Goal: Task Accomplishment & Management: Manage account settings

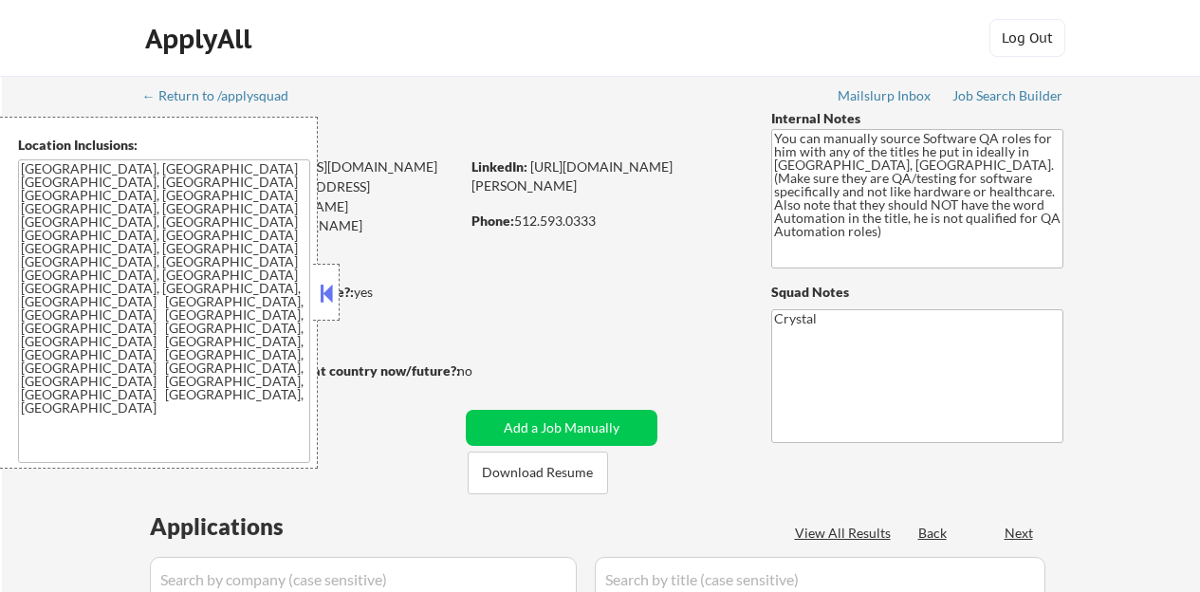
scroll to position [550, 0]
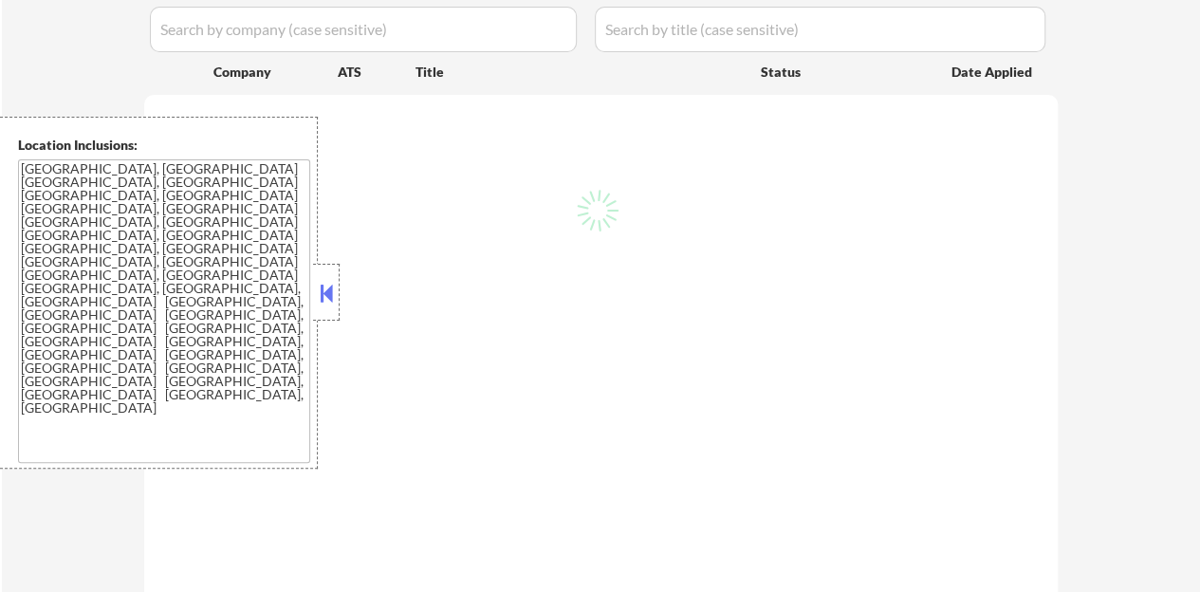
select select ""pending""
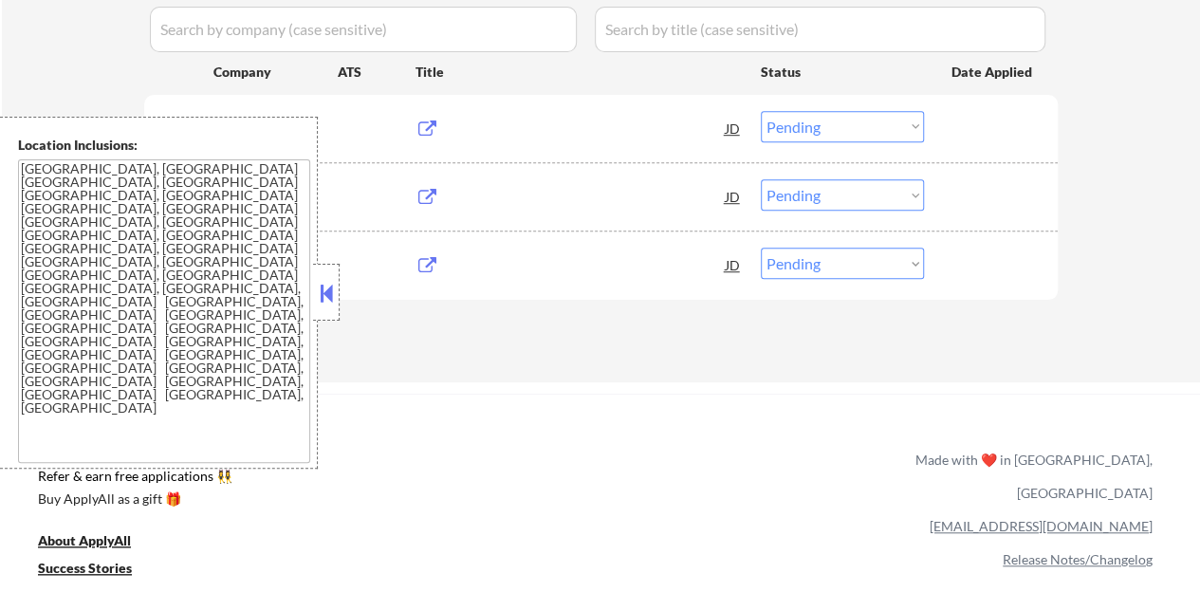
scroll to position [474, 0]
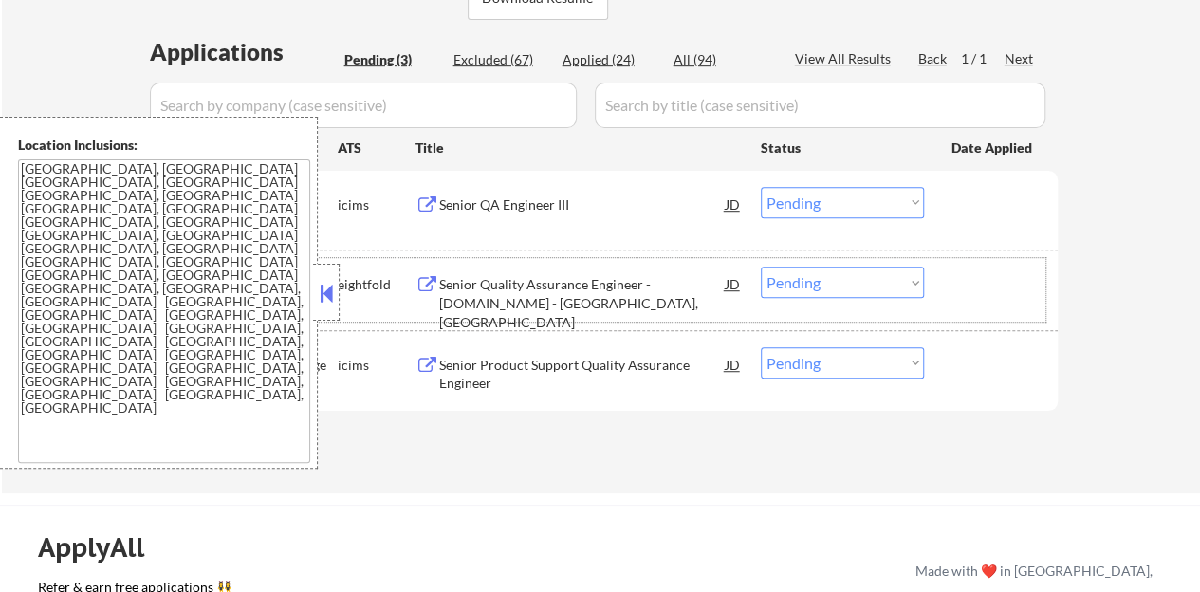
click at [341, 304] on div "#2 costar eightfold Senior Quality Assurance Engineer - Land.com - Austin, TX J…" at bounding box center [598, 289] width 896 height 63
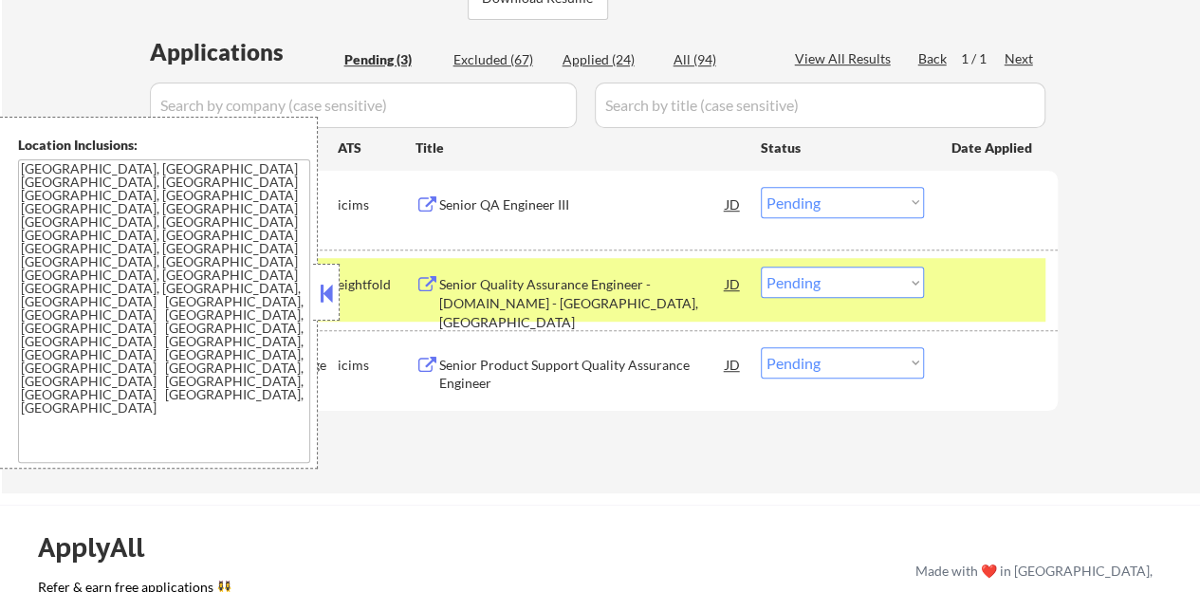
click at [329, 293] on button at bounding box center [326, 293] width 21 height 28
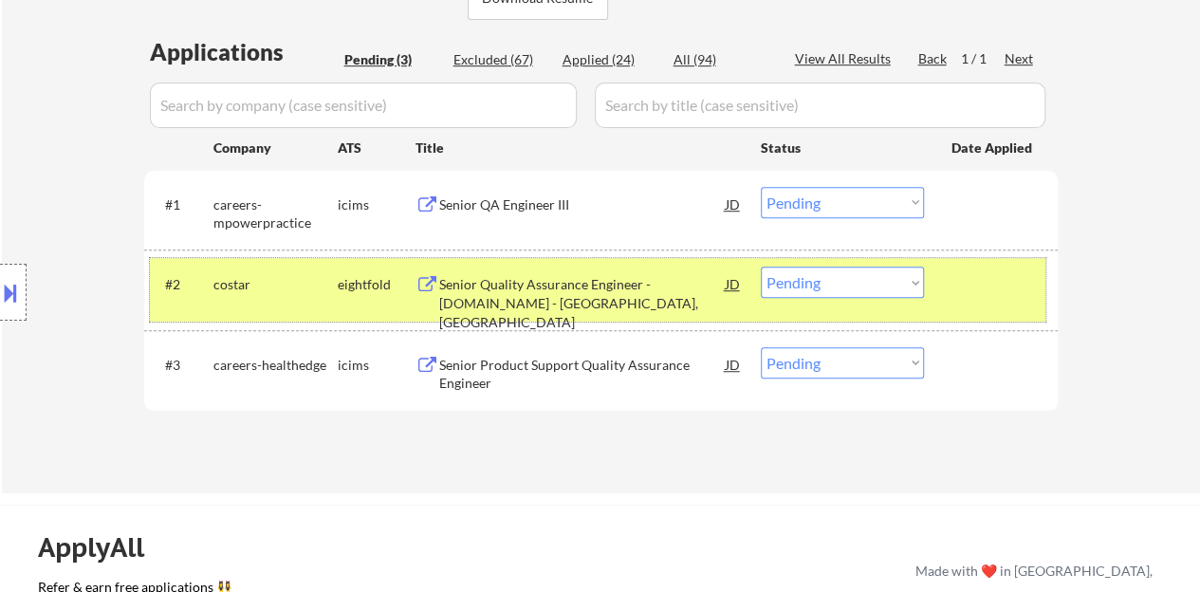
click at [958, 289] on div at bounding box center [993, 284] width 83 height 34
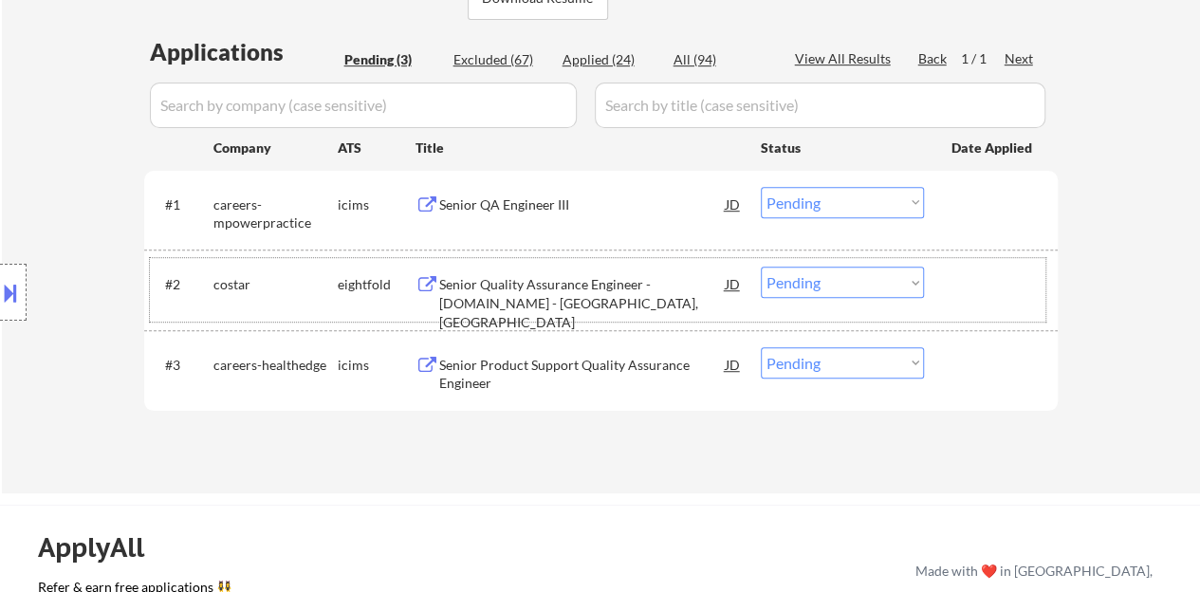
click at [831, 191] on select "Choose an option... Pending Applied Excluded (Questions) Excluded (Expired) Exc…" at bounding box center [842, 202] width 163 height 31
click at [761, 187] on select "Choose an option... Pending Applied Excluded (Questions) Excluded (Expired) Exc…" at bounding box center [842, 202] width 163 height 31
select select ""pending""
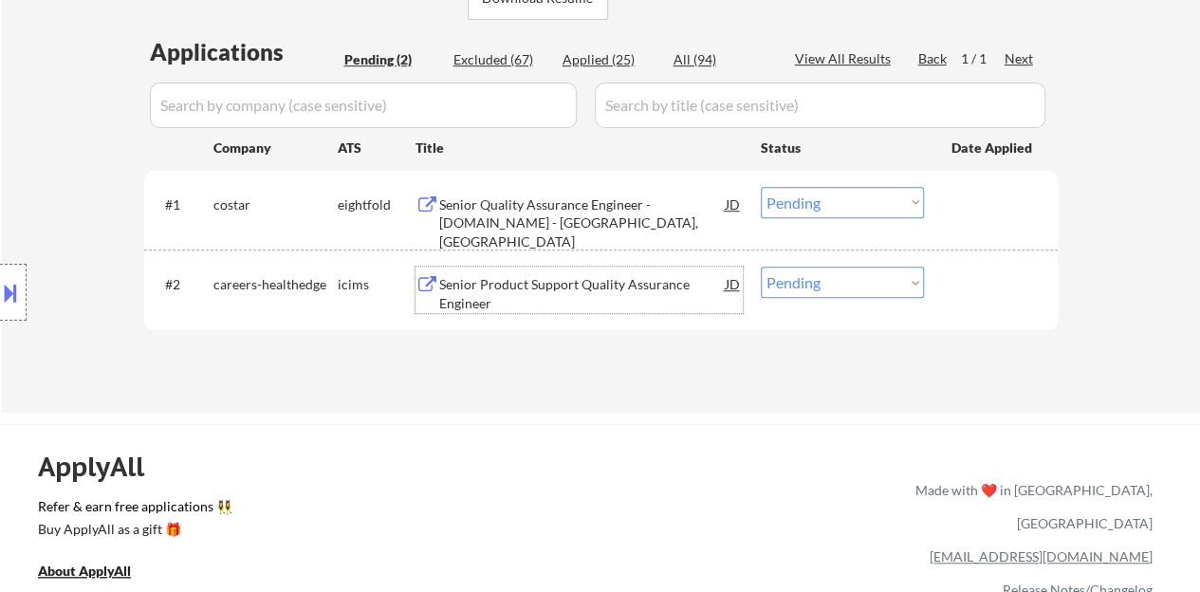
click at [589, 270] on div "Senior Product Support Quality Assurance Engineer" at bounding box center [582, 290] width 287 height 46
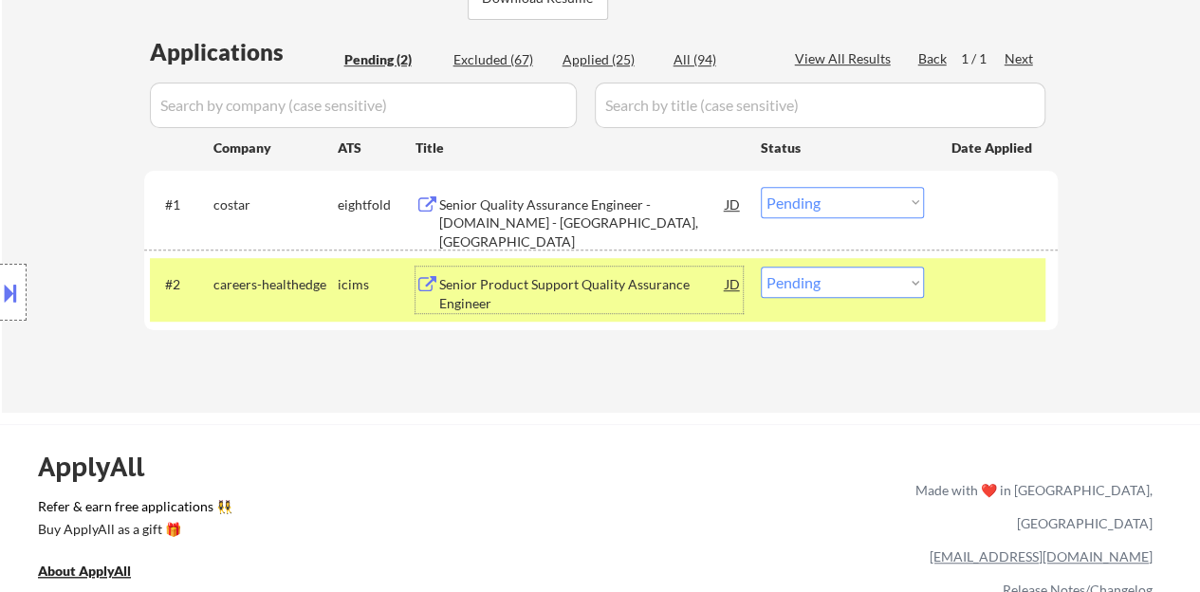
click at [865, 268] on select "Choose an option... Pending Applied Excluded (Questions) Excluded (Expired) Exc…" at bounding box center [842, 282] width 163 height 31
select select ""applied""
click at [761, 267] on select "Choose an option... Pending Applied Excluded (Questions) Excluded (Expired) Exc…" at bounding box center [842, 282] width 163 height 31
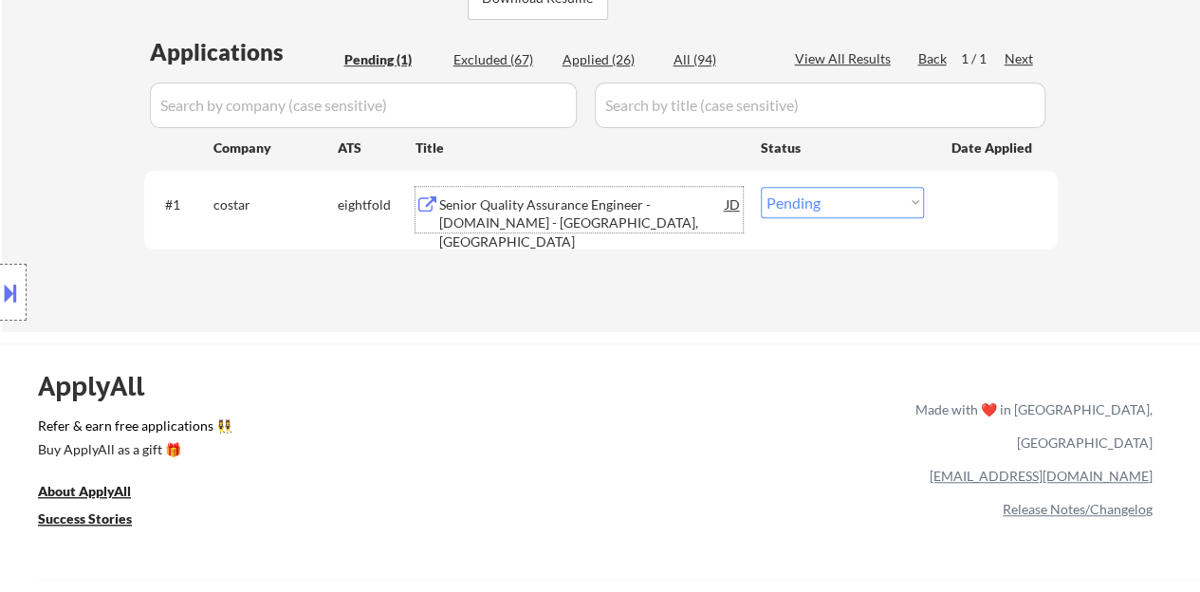
click at [542, 213] on div "Senior Quality Assurance Engineer - Land.com - Austin, TX" at bounding box center [582, 223] width 287 height 56
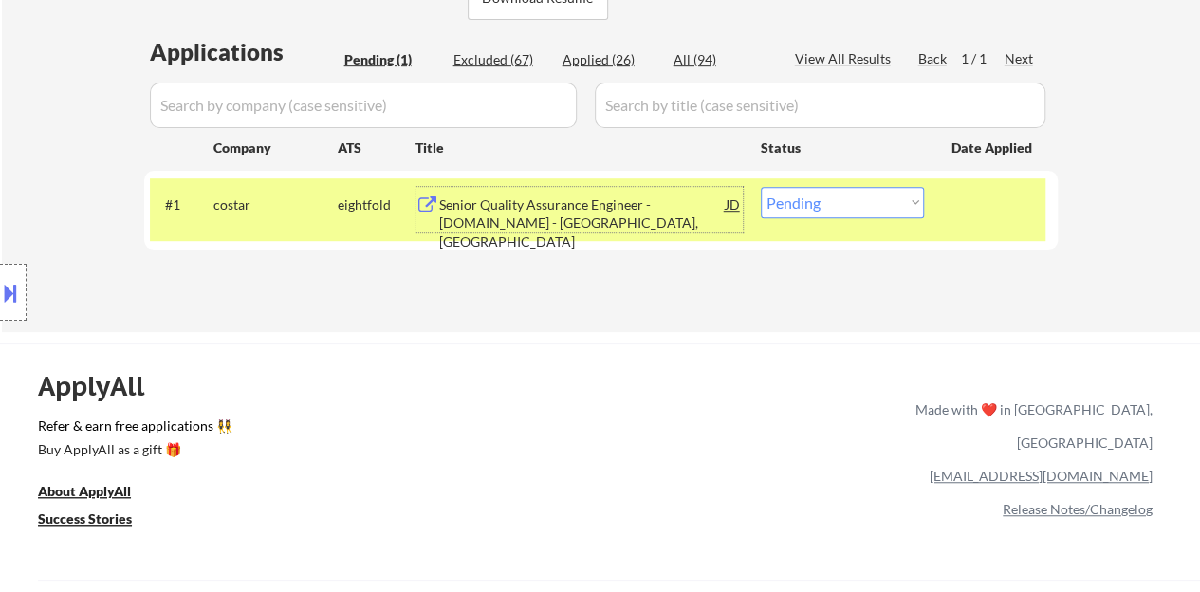
click at [878, 187] on select "Choose an option... Pending Applied Excluded (Questions) Excluded (Expired) Exc…" at bounding box center [842, 202] width 163 height 31
select select ""applied""
click at [761, 187] on select "Choose an option... Pending Applied Excluded (Questions) Excluded (Expired) Exc…" at bounding box center [842, 202] width 163 height 31
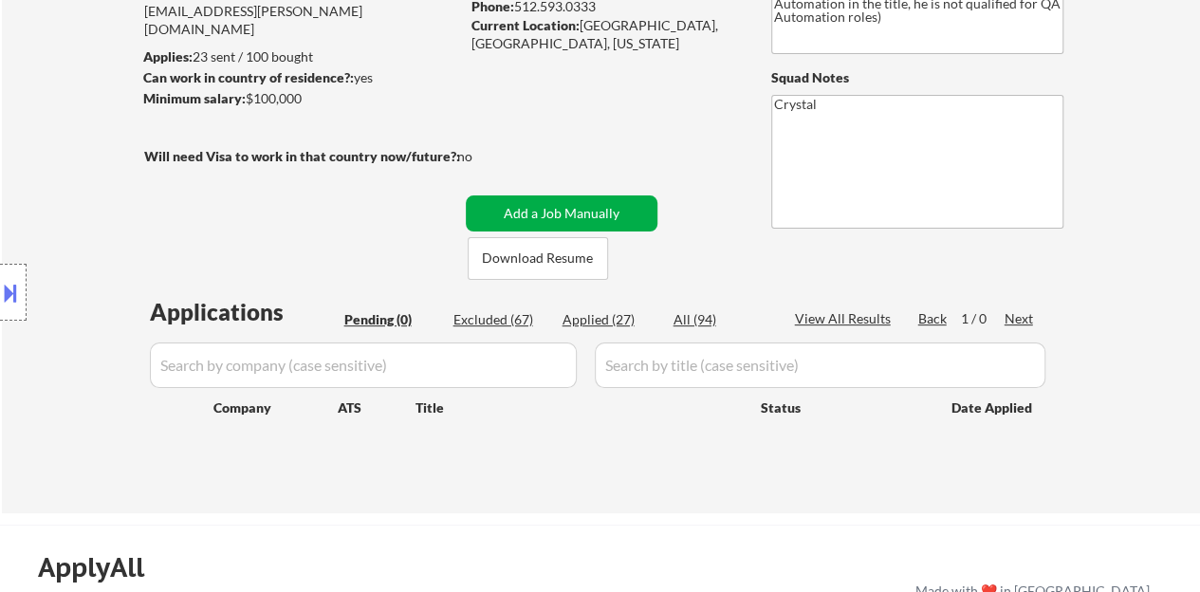
scroll to position [190, 0]
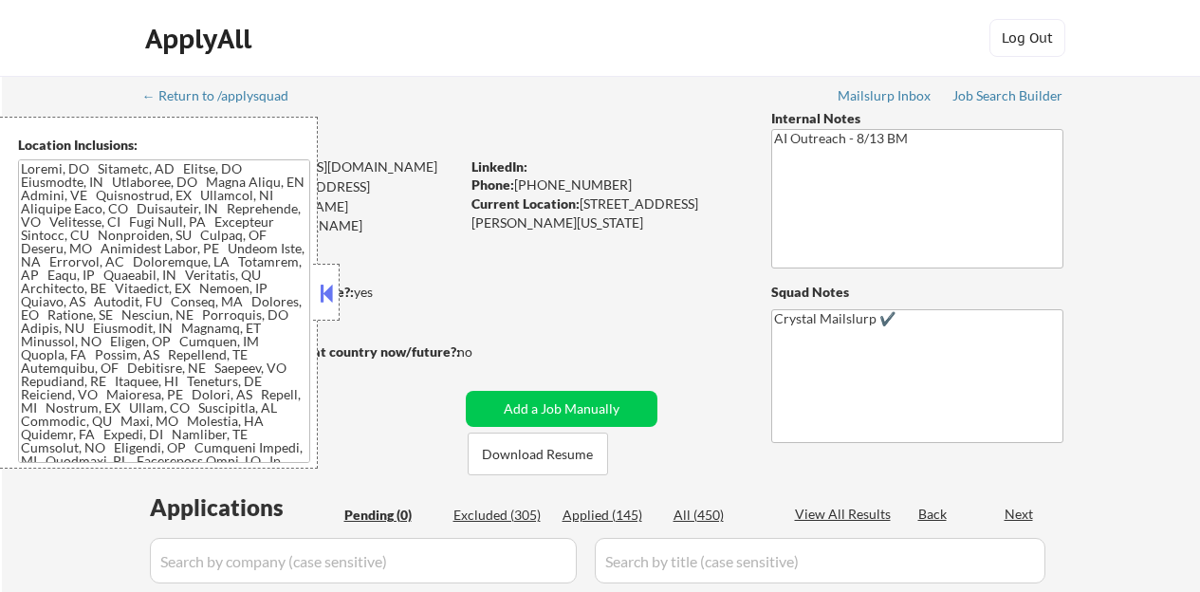
scroll to position [190, 0]
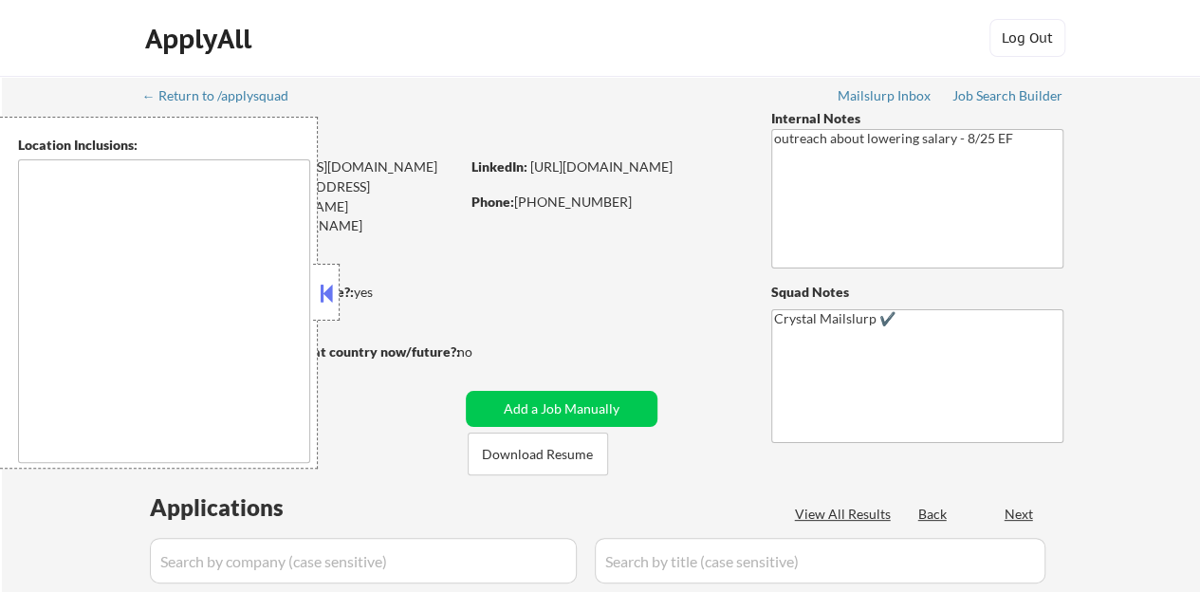
type textarea "[GEOGRAPHIC_DATA], [GEOGRAPHIC_DATA] [GEOGRAPHIC_DATA], [GEOGRAPHIC_DATA] [GEOG…"
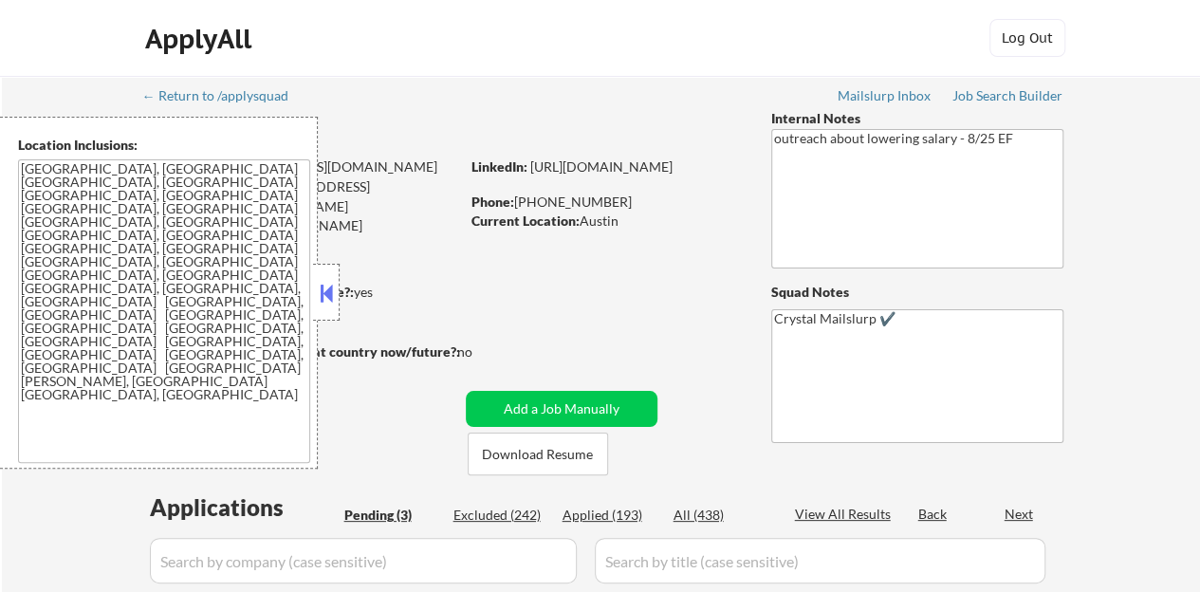
click at [326, 272] on div at bounding box center [326, 292] width 27 height 57
select select ""pending""
click at [323, 290] on div "Location Inclusions: Austin, TX West Lake Hills, TX Rollingwood, TX Sunset Vall…" at bounding box center [170, 293] width 340 height 352
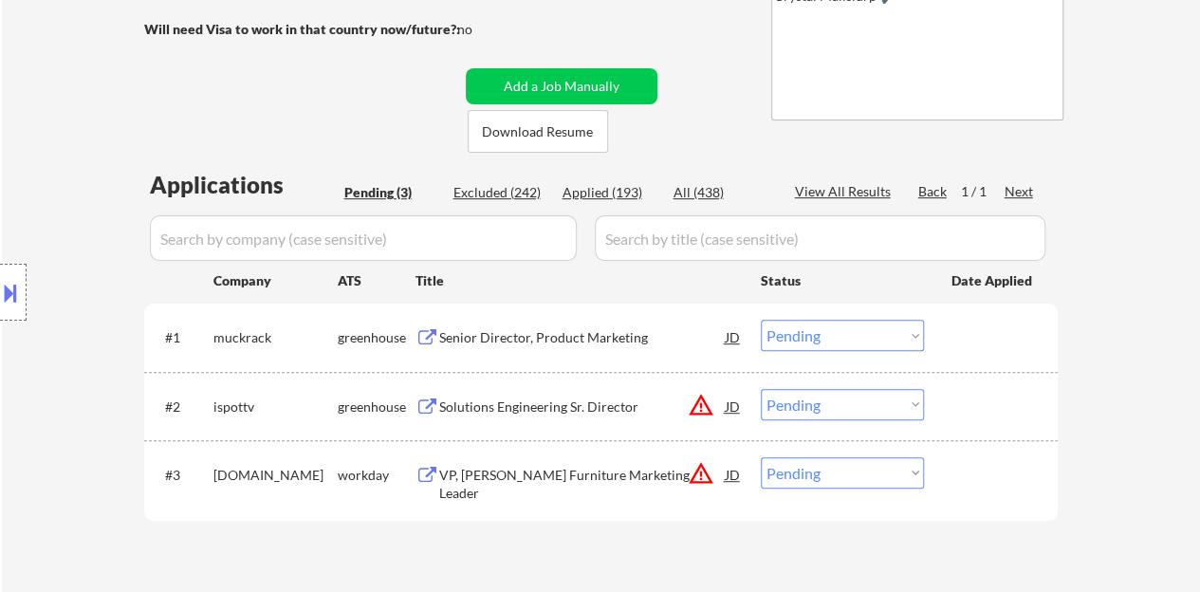
scroll to position [379, 0]
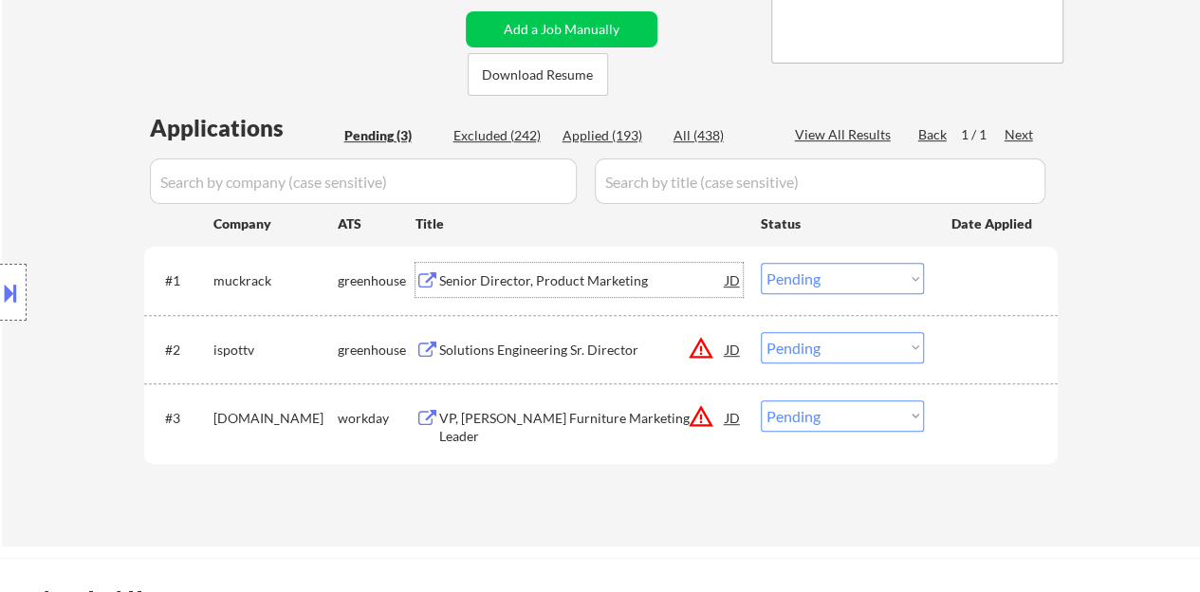
click at [506, 276] on div "Senior Director, Product Marketing" at bounding box center [582, 280] width 287 height 19
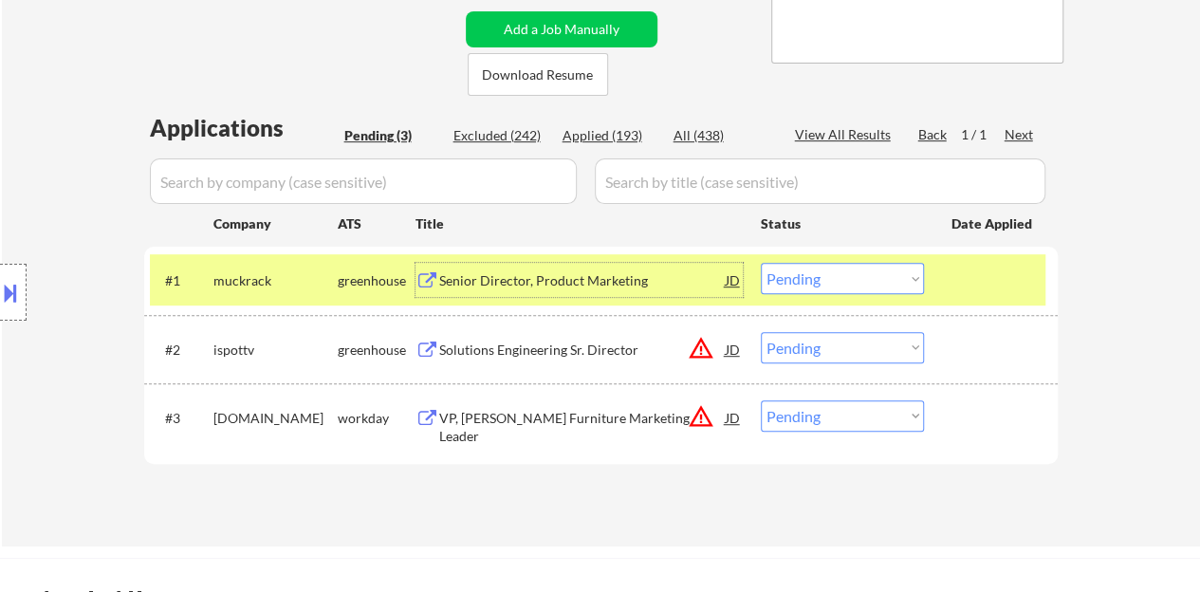
click at [837, 280] on select "Choose an option... Pending Applied Excluded (Questions) Excluded (Expired) Exc…" at bounding box center [842, 278] width 163 height 31
click at [761, 263] on select "Choose an option... Pending Applied Excluded (Questions) Excluded (Expired) Exc…" at bounding box center [842, 278] width 163 height 31
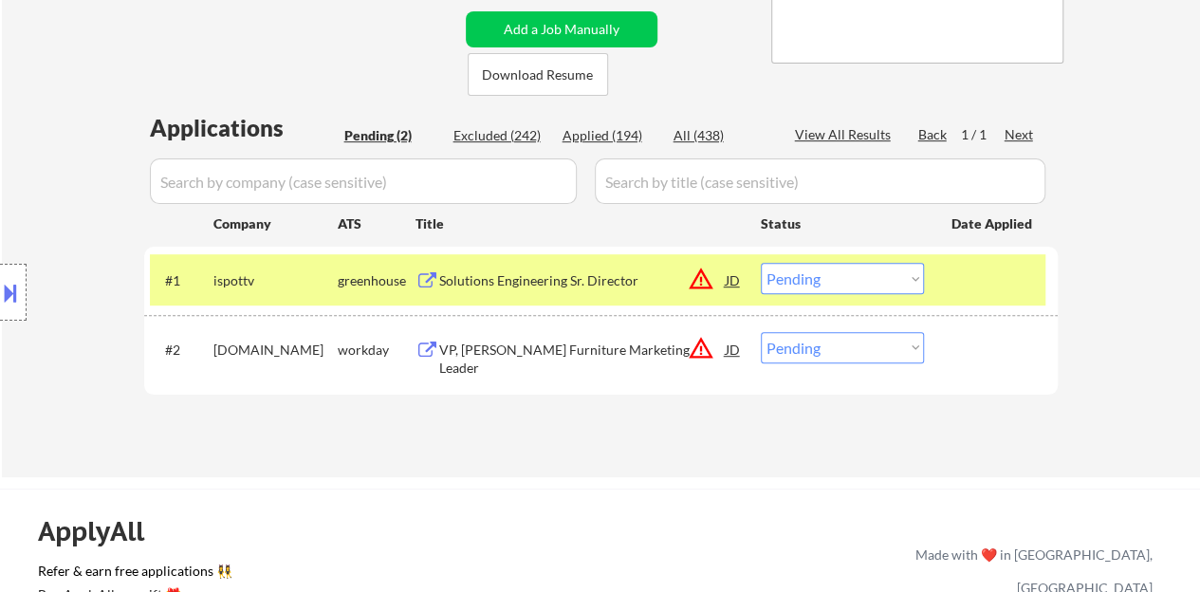
click at [601, 270] on div "Solutions Engineering Sr. Director" at bounding box center [582, 280] width 287 height 34
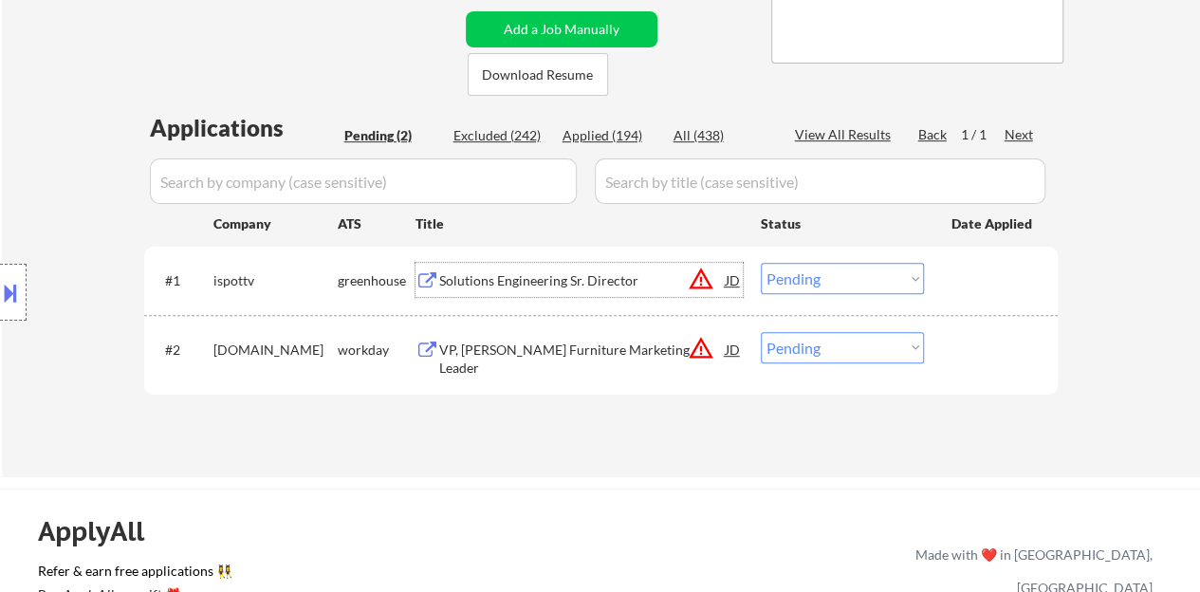
click at [1012, 264] on div at bounding box center [993, 280] width 83 height 34
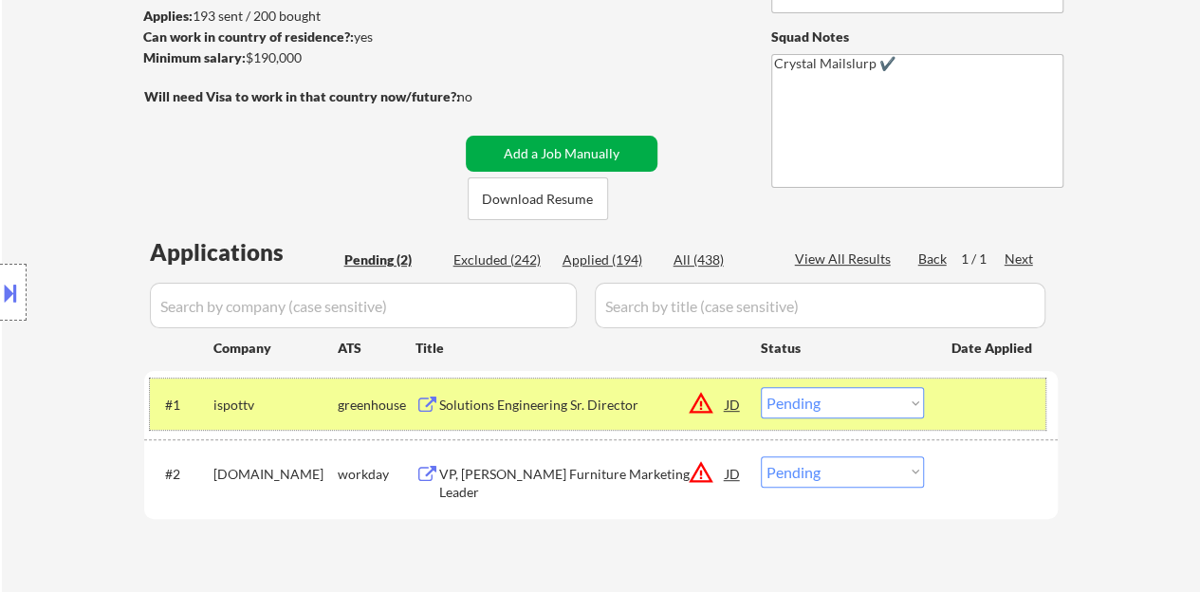
scroll to position [285, 0]
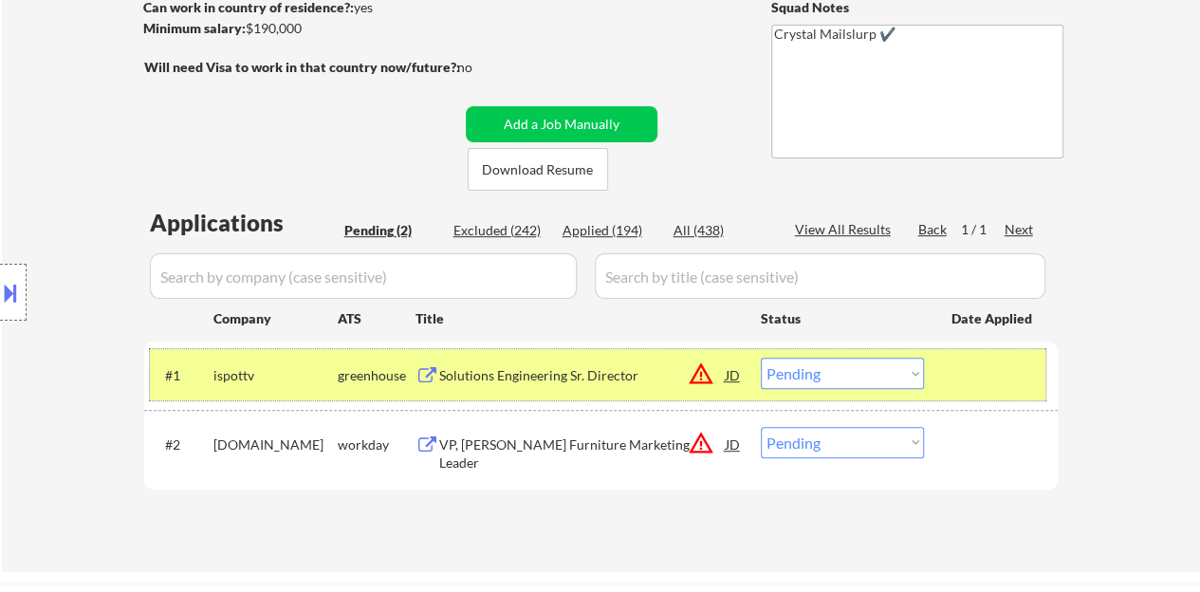
click at [822, 386] on select "Choose an option... Pending Applied Excluded (Questions) Excluded (Expired) Exc…" at bounding box center [842, 373] width 163 height 31
click at [761, 358] on select "Choose an option... Pending Applied Excluded (Questions) Excluded (Expired) Exc…" at bounding box center [842, 373] width 163 height 31
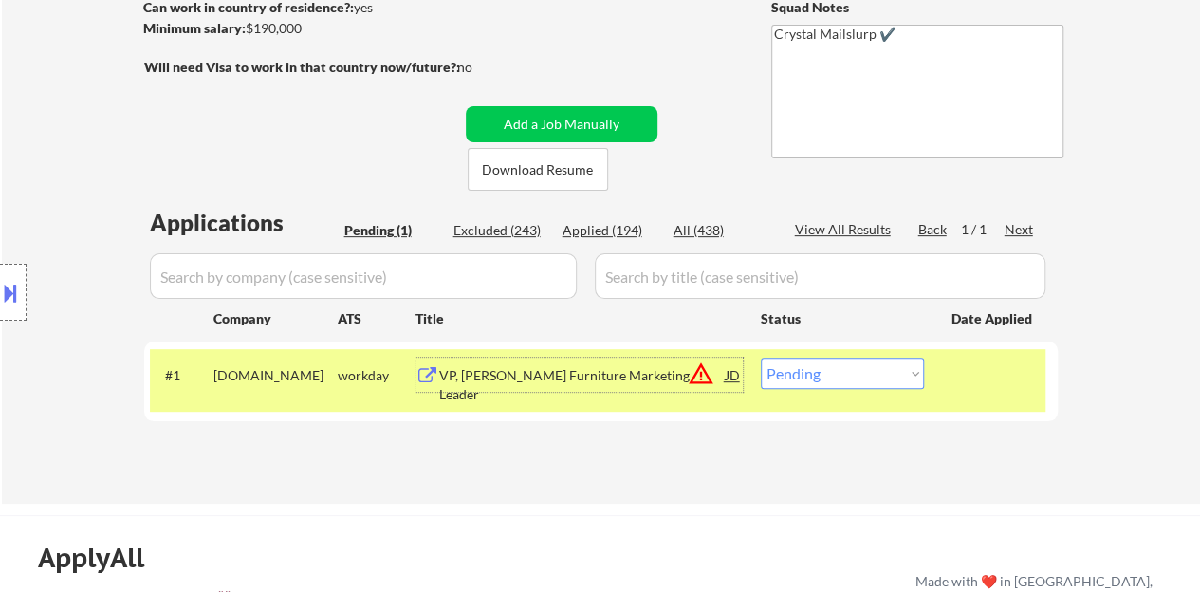
click at [622, 375] on div "VP, Ashley Furniture Marketing Leader" at bounding box center [582, 384] width 287 height 37
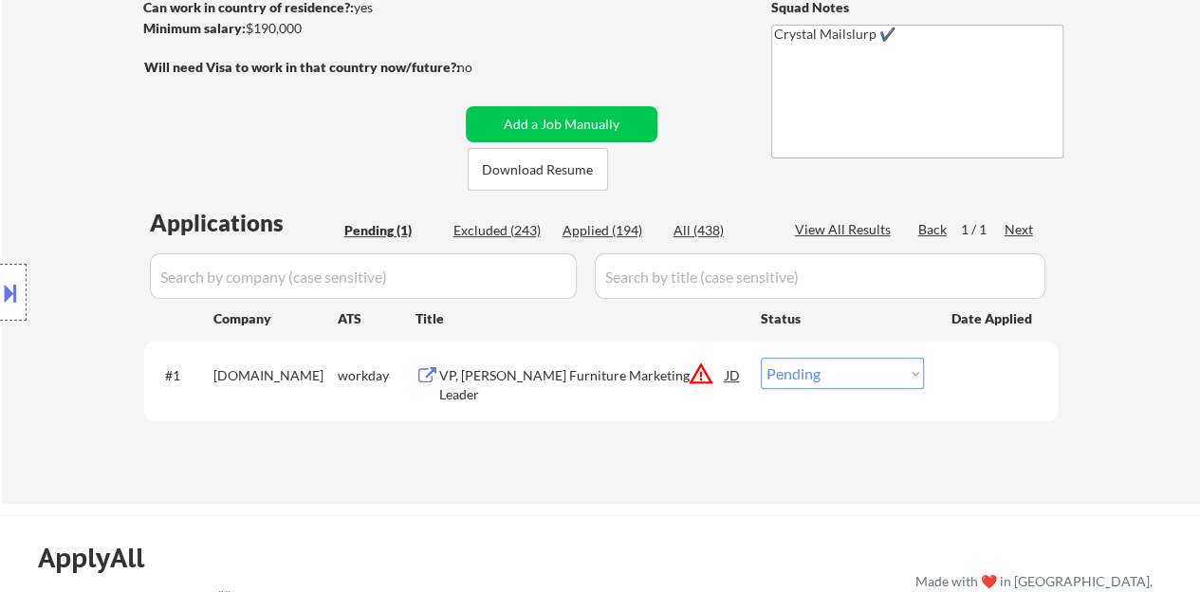
click at [50, 263] on div "Location Inclusions: Austin, TX West Lake Hills, TX Rollingwood, TX Sunset Vall…" at bounding box center [170, 293] width 340 height 352
click at [2, 274] on div at bounding box center [13, 292] width 27 height 57
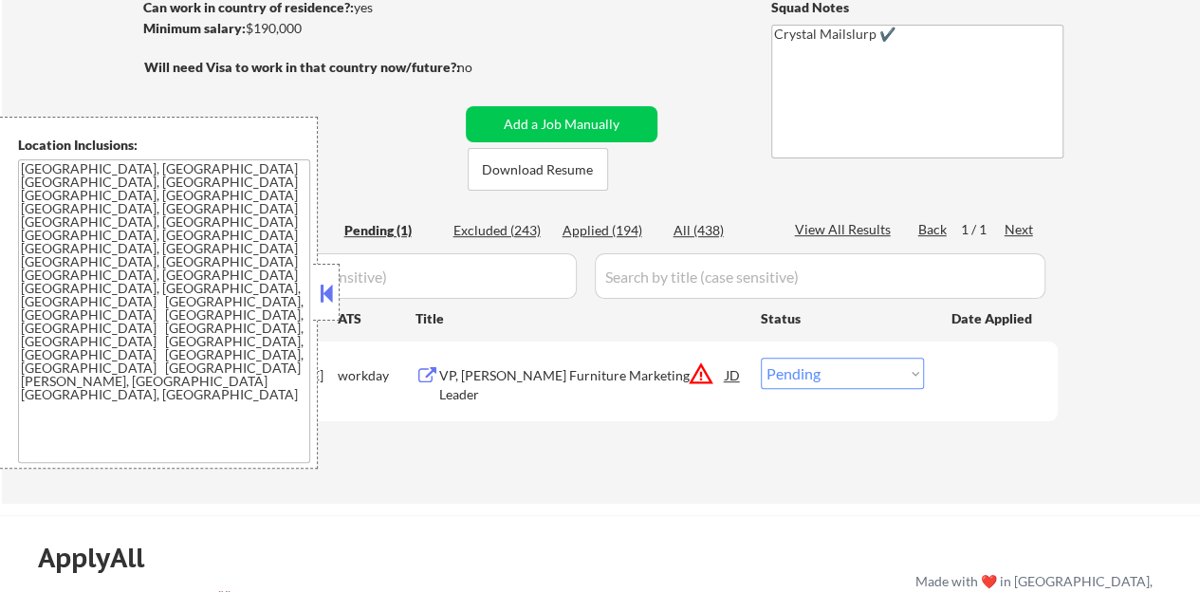
click at [317, 295] on button at bounding box center [326, 293] width 21 height 28
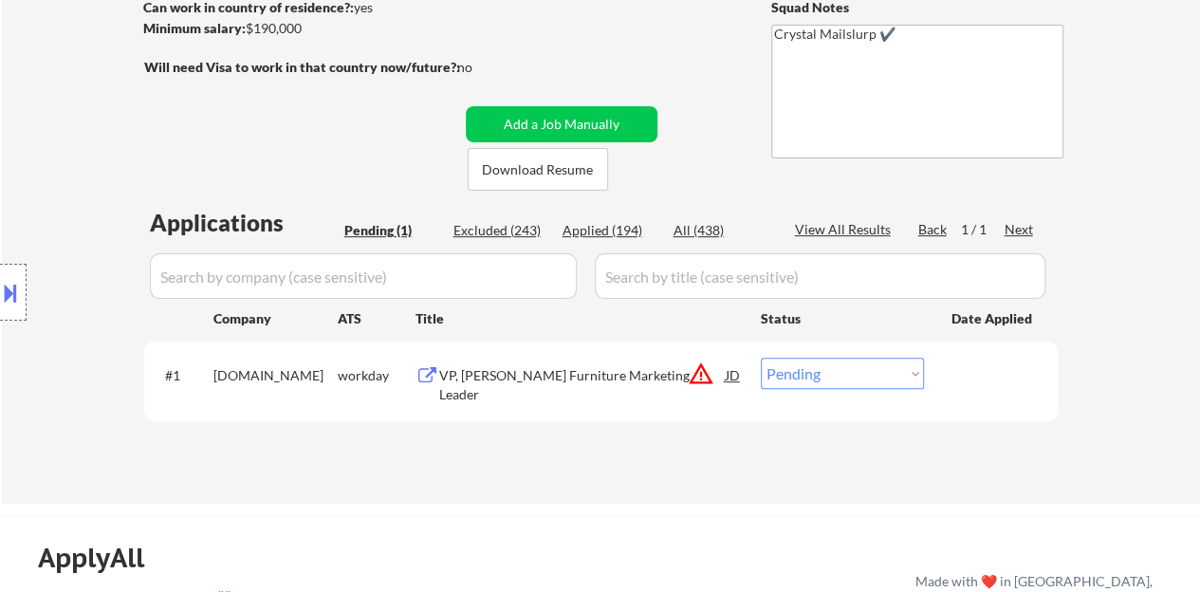
click at [491, 355] on div "#1 synchronyfinancial.wd5.careers workday VP, Ashley Furniture Marketing Leader…" at bounding box center [598, 380] width 896 height 63
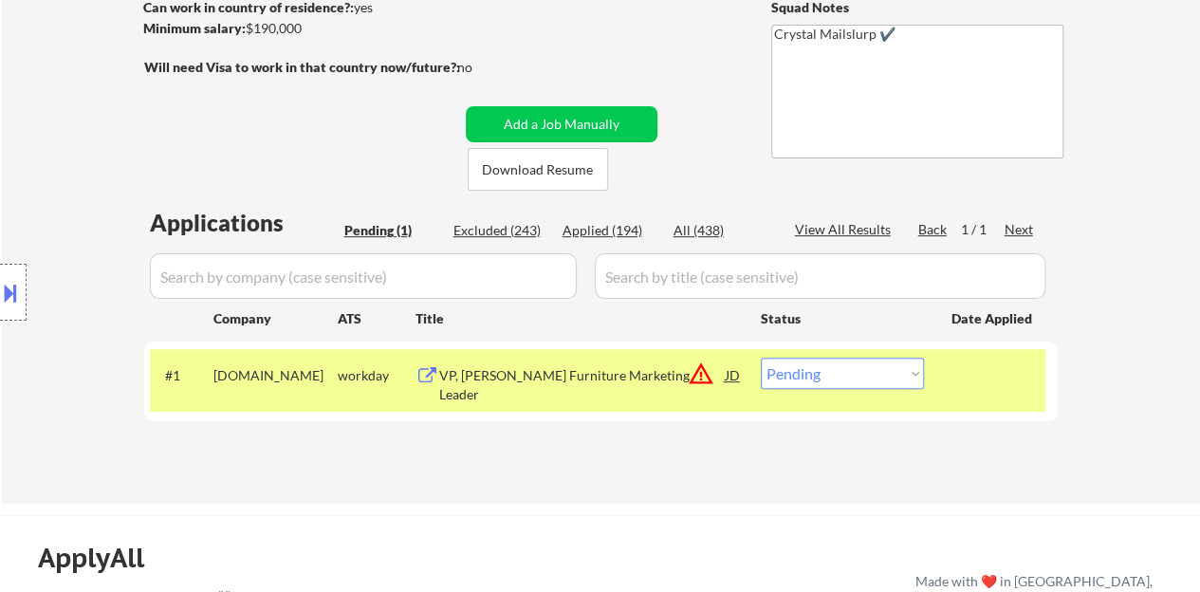
click at [491, 362] on div "VP, Ashley Furniture Marketing Leader" at bounding box center [582, 375] width 287 height 34
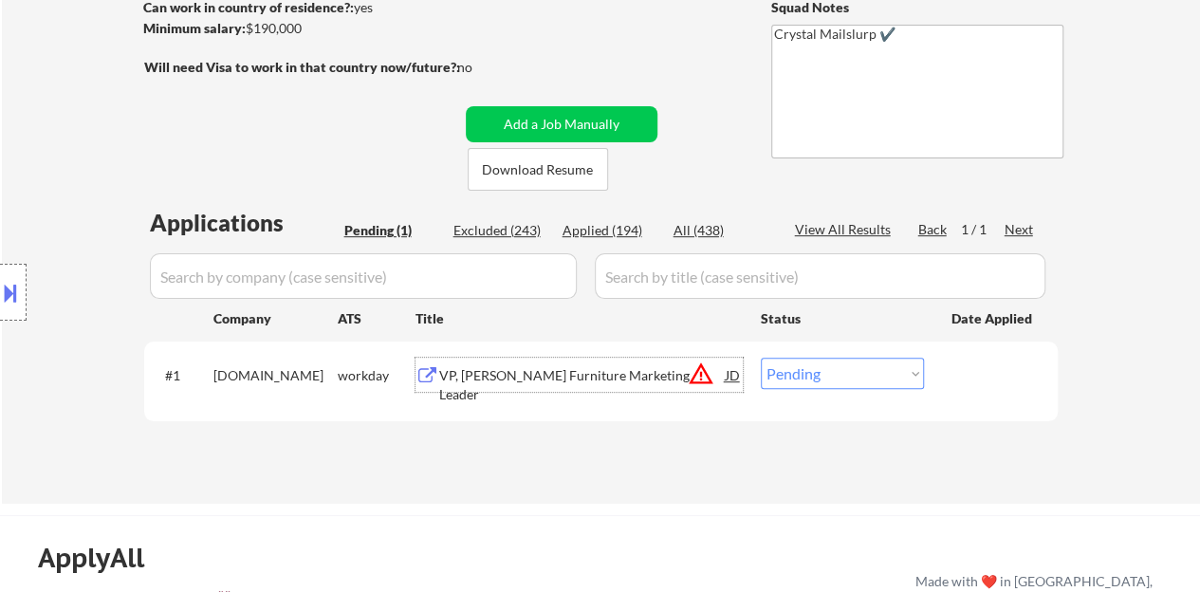
click at [23, 269] on div at bounding box center [13, 292] width 27 height 57
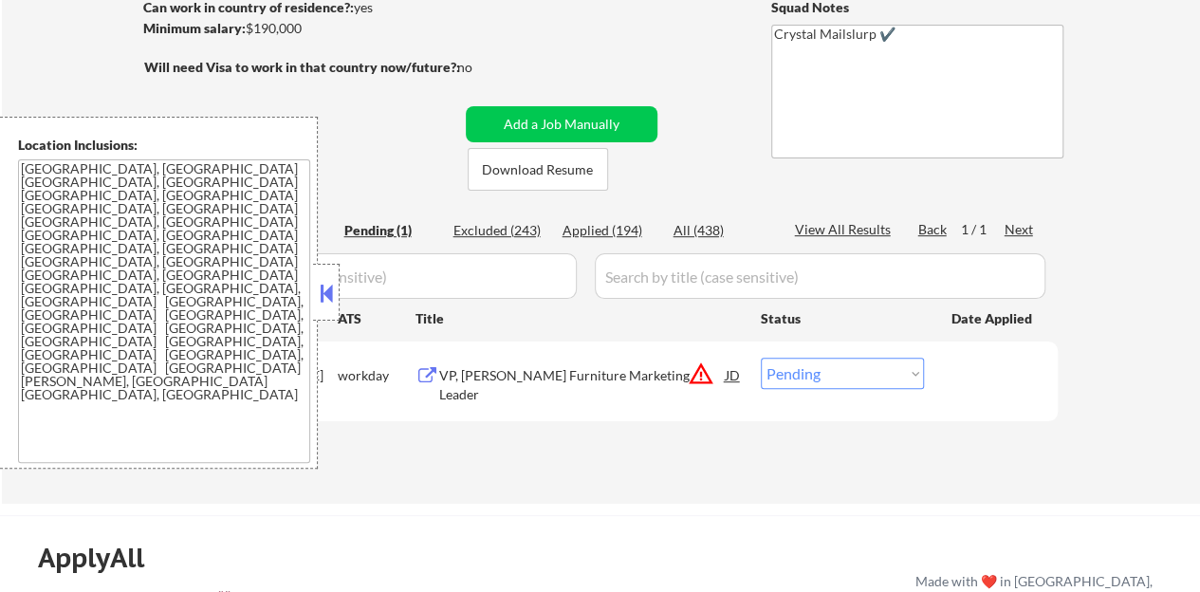
click at [828, 386] on select "Choose an option... Pending Applied Excluded (Questions) Excluded (Expired) Exc…" at bounding box center [842, 373] width 163 height 31
select select ""excluded__location_""
click at [761, 358] on select "Choose an option... Pending Applied Excluded (Questions) Excluded (Expired) Exc…" at bounding box center [842, 373] width 163 height 31
click at [325, 292] on button at bounding box center [326, 293] width 21 height 28
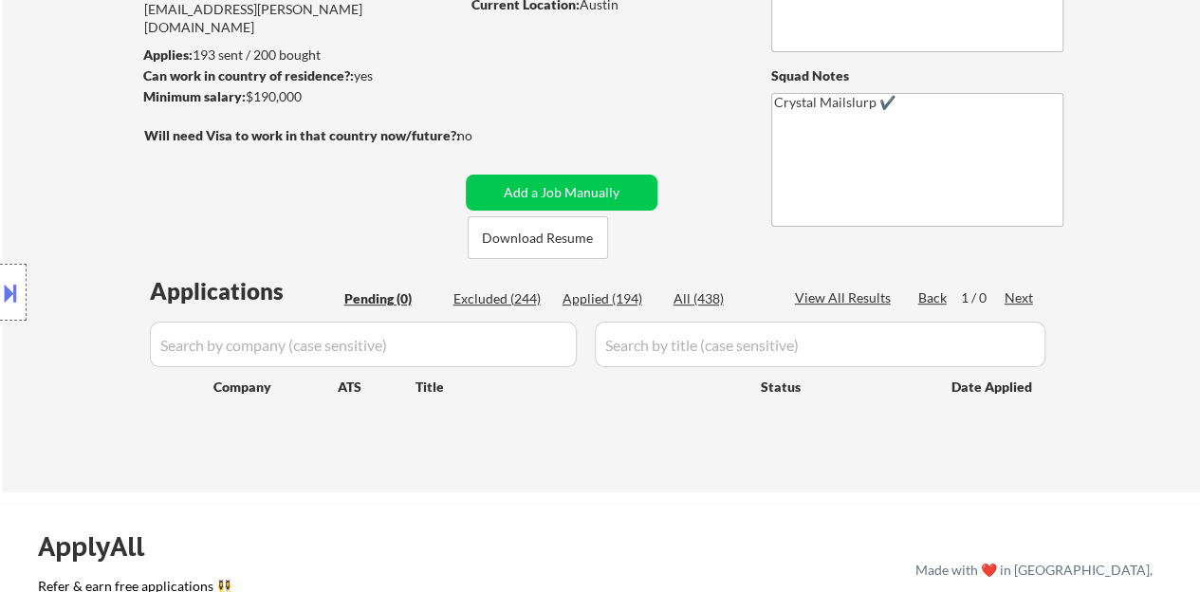
scroll to position [190, 0]
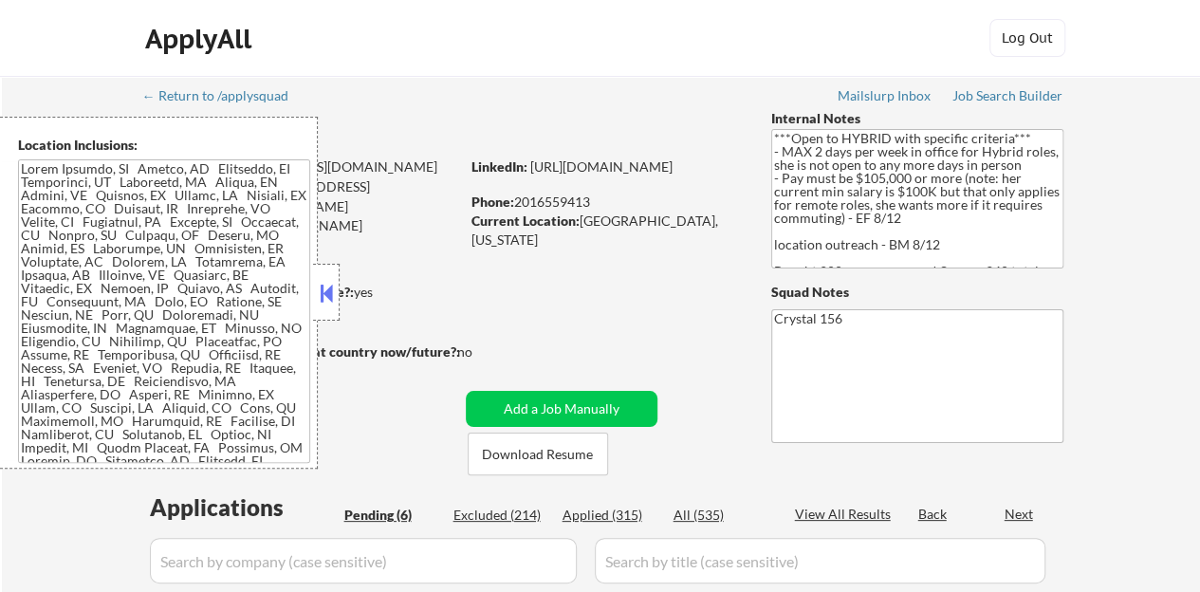
select select ""pending""
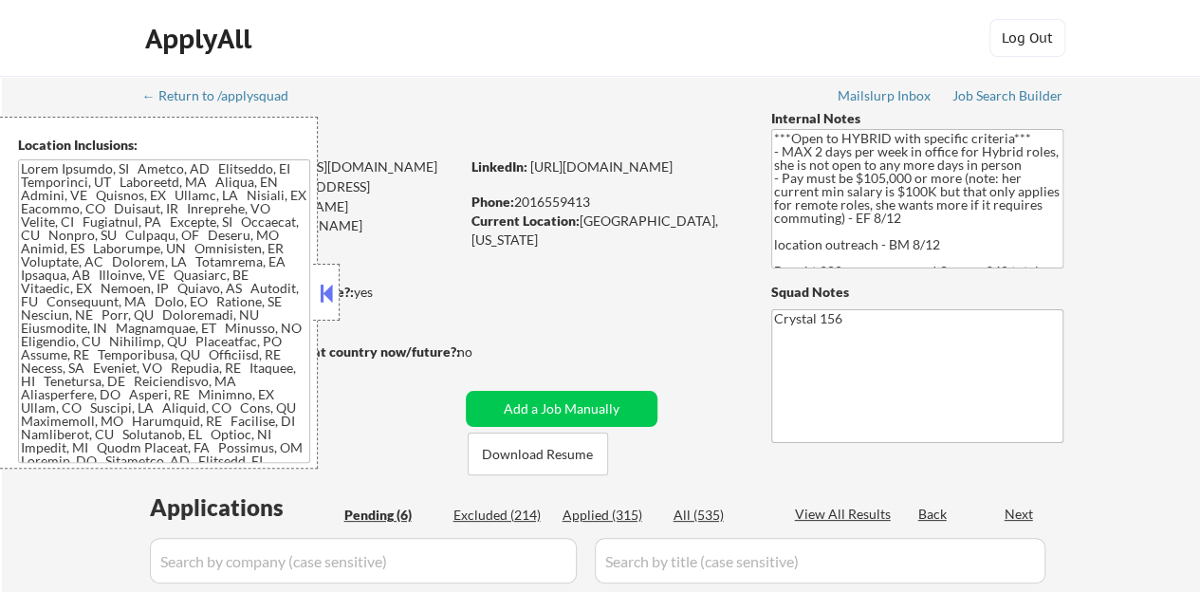
select select ""pending""
click at [337, 290] on div at bounding box center [326, 292] width 27 height 57
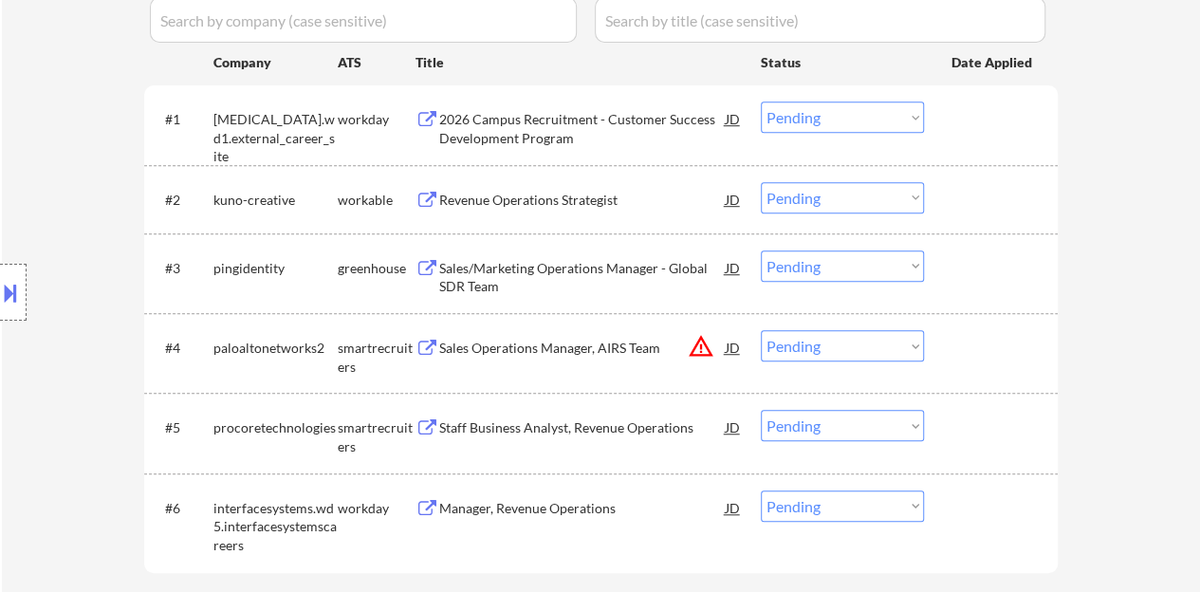
scroll to position [569, 0]
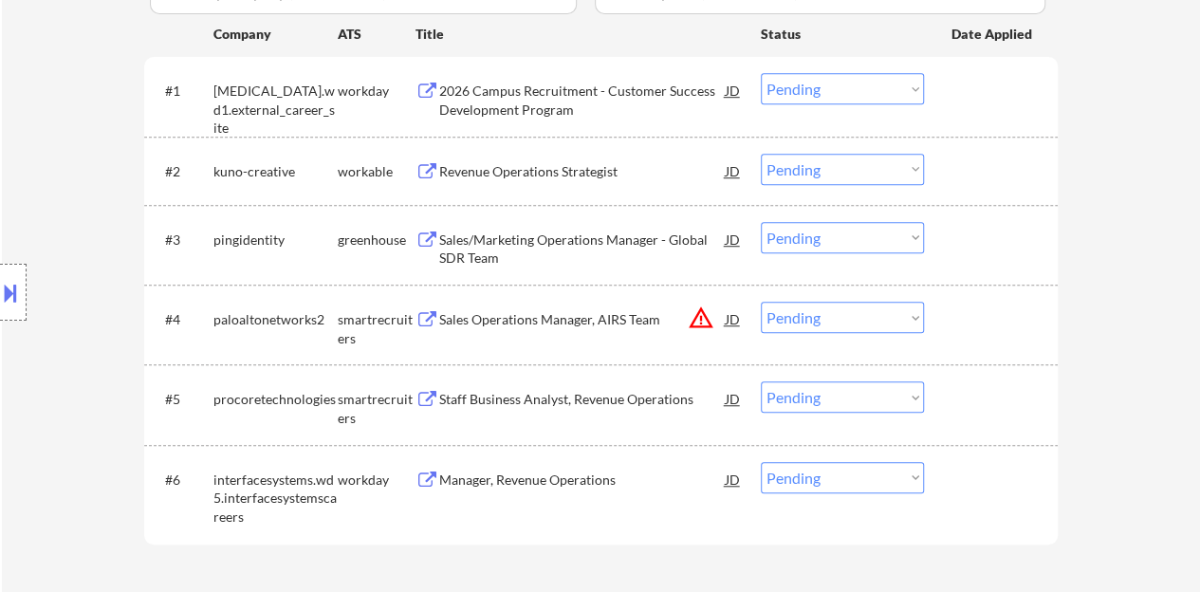
click at [507, 243] on div "Sales/Marketing Operations Manager - Global SDR Team" at bounding box center [582, 249] width 287 height 37
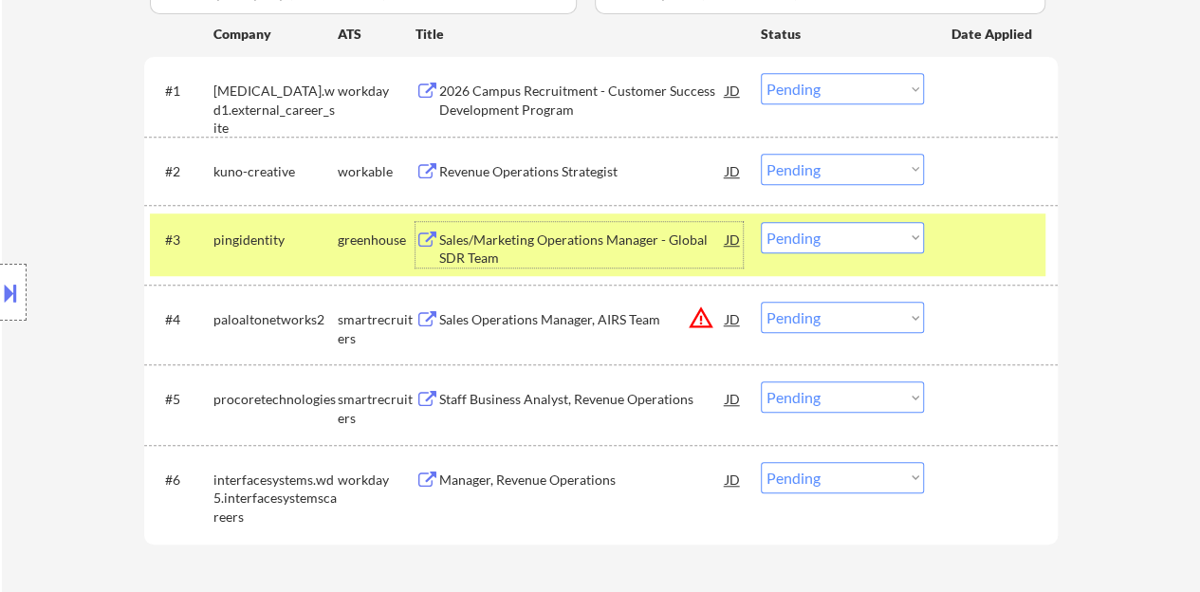
click at [806, 227] on select "Choose an option... Pending Applied Excluded (Questions) Excluded (Expired) Exc…" at bounding box center [842, 237] width 163 height 31
click at [761, 222] on select "Choose an option... Pending Applied Excluded (Questions) Excluded (Expired) Exc…" at bounding box center [842, 237] width 163 height 31
select select ""pending""
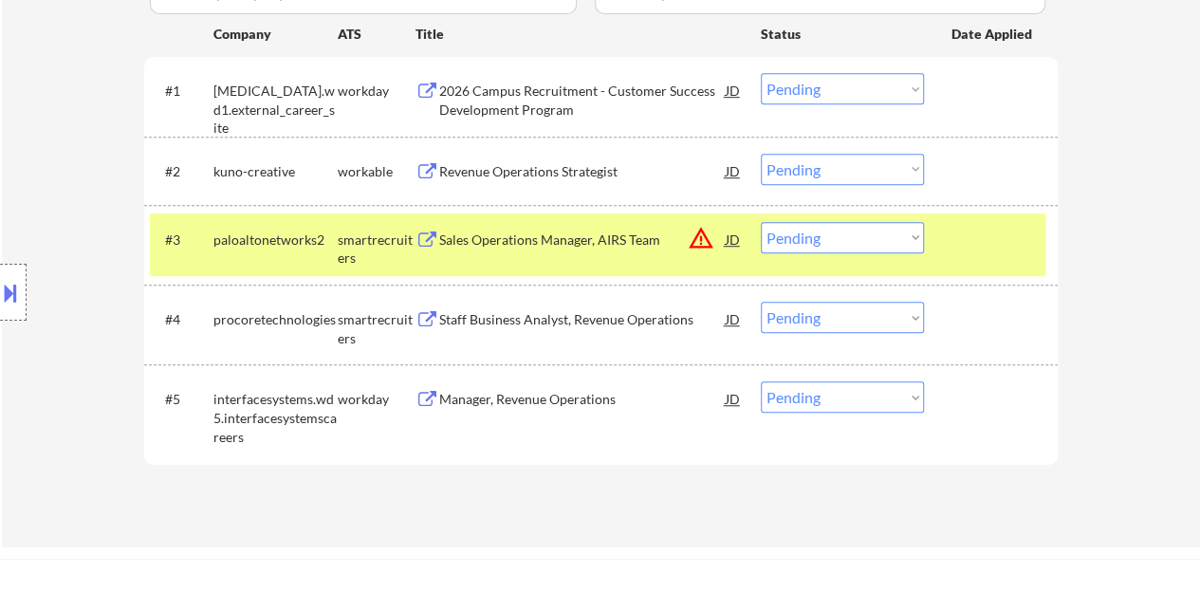
click at [985, 223] on div at bounding box center [993, 239] width 83 height 34
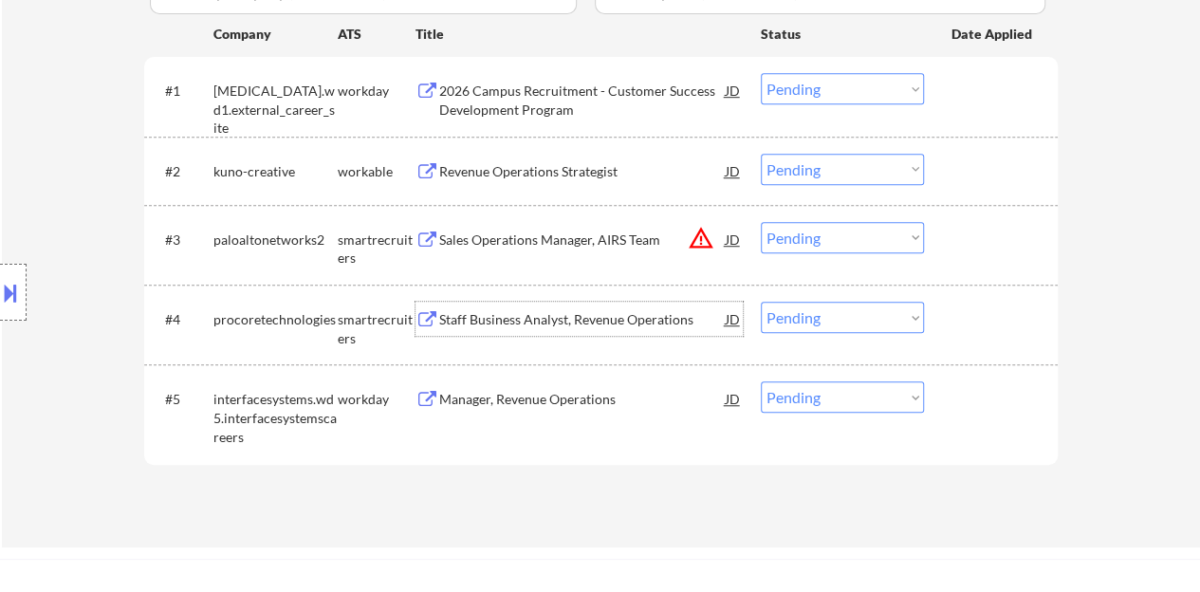
click at [598, 315] on div "Staff Business Analyst, Revenue Operations" at bounding box center [582, 319] width 287 height 19
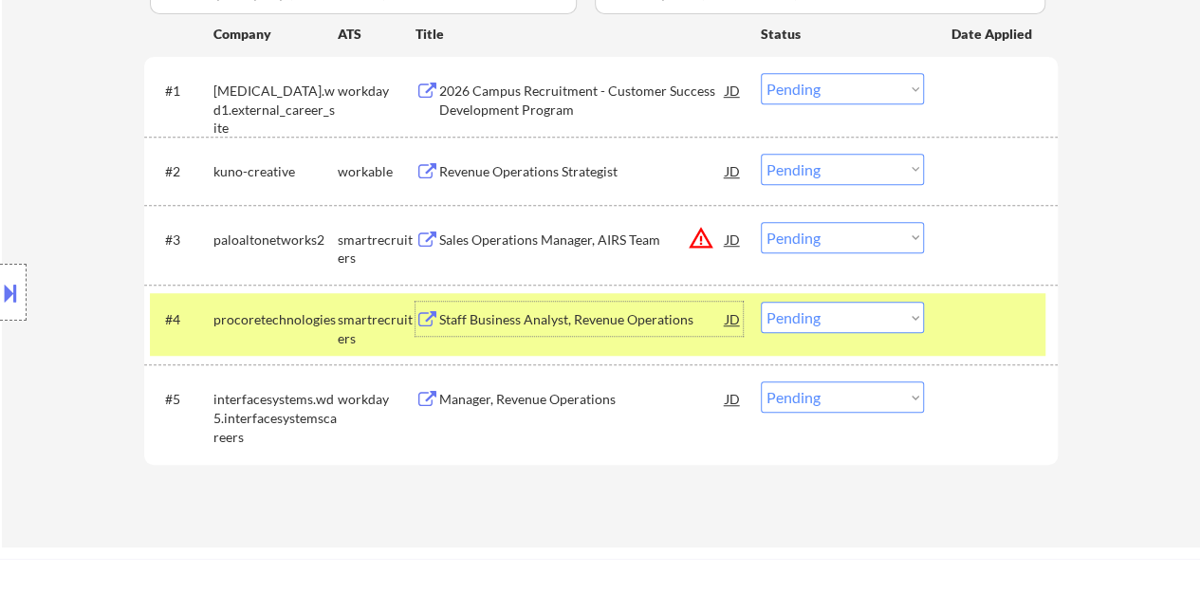
click at [838, 327] on select "Choose an option... Pending Applied Excluded (Questions) Excluded (Expired) Exc…" at bounding box center [842, 317] width 163 height 31
click at [761, 302] on select "Choose an option... Pending Applied Excluded (Questions) Excluded (Expired) Exc…" at bounding box center [842, 317] width 163 height 31
select select ""pending""
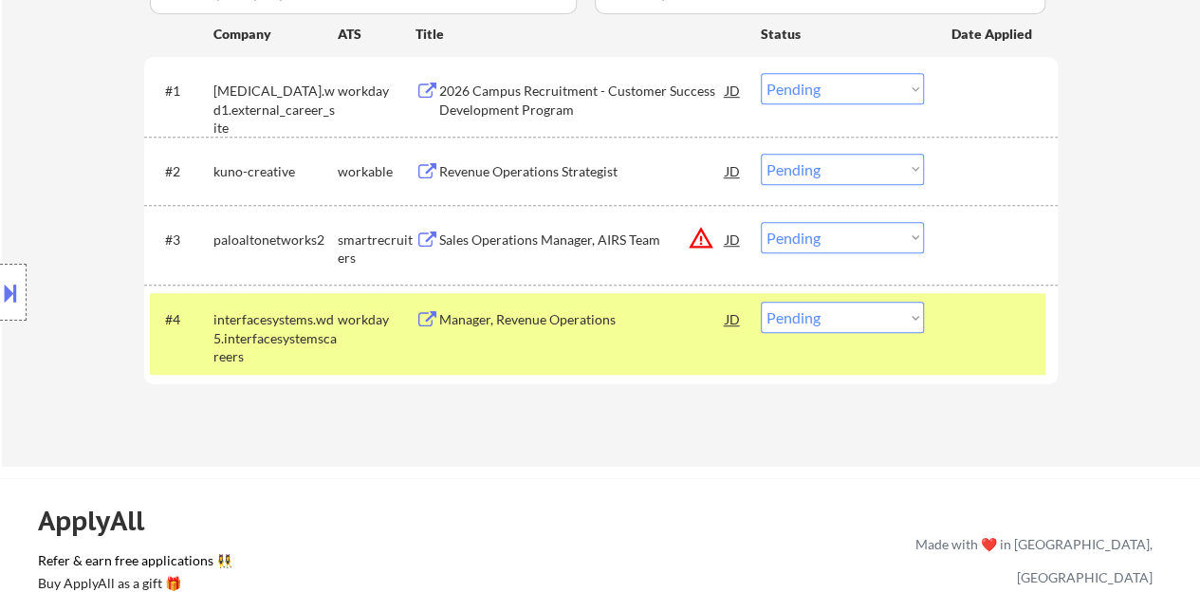
click at [946, 321] on div "#4 interfacesystems.wd5.interfacesystemscareers workday Manager, Revenue Operat…" at bounding box center [598, 334] width 896 height 82
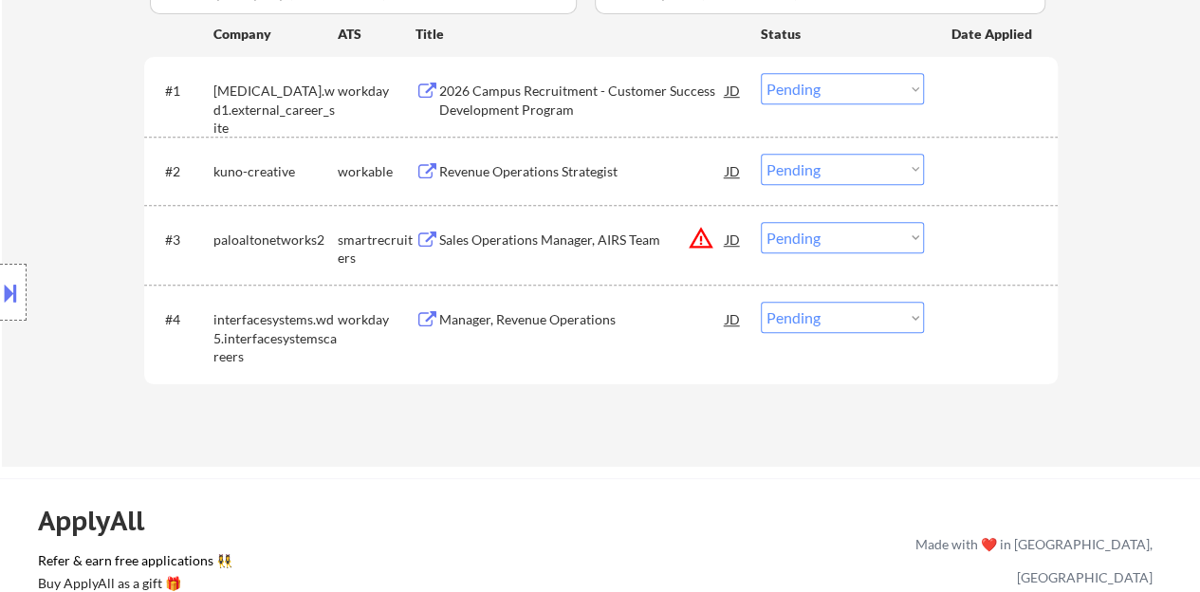
click at [514, 166] on div "Revenue Operations Strategist" at bounding box center [582, 171] width 287 height 19
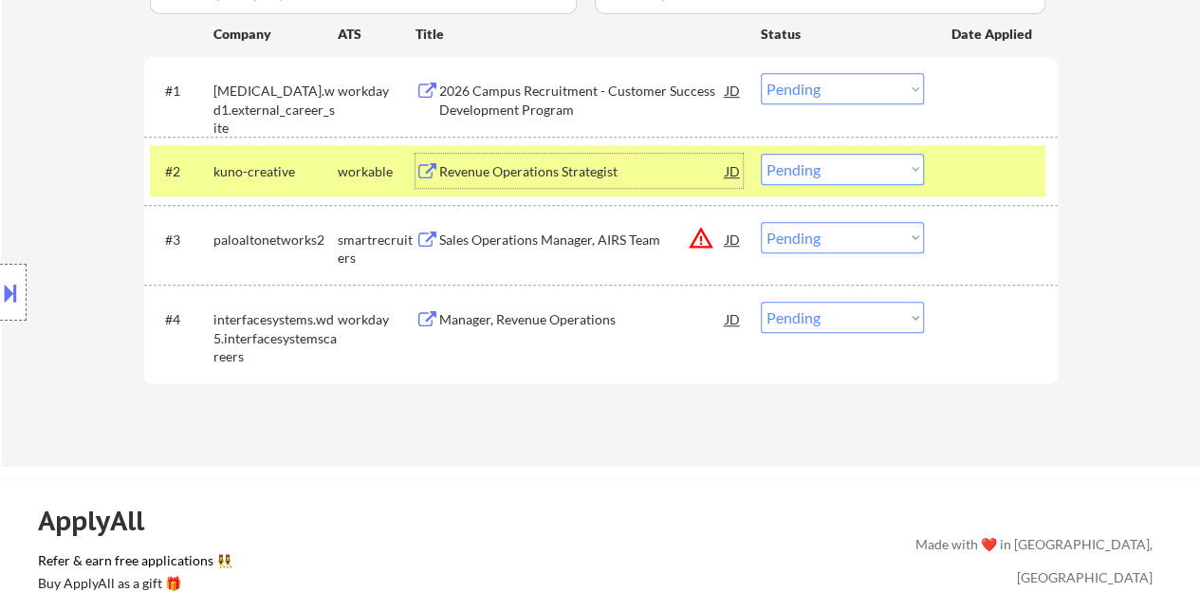
click at [803, 168] on select "Choose an option... Pending Applied Excluded (Questions) Excluded (Expired) Exc…" at bounding box center [842, 169] width 163 height 31
click at [761, 154] on select "Choose an option... Pending Applied Excluded (Questions) Excluded (Expired) Exc…" at bounding box center [842, 169] width 163 height 31
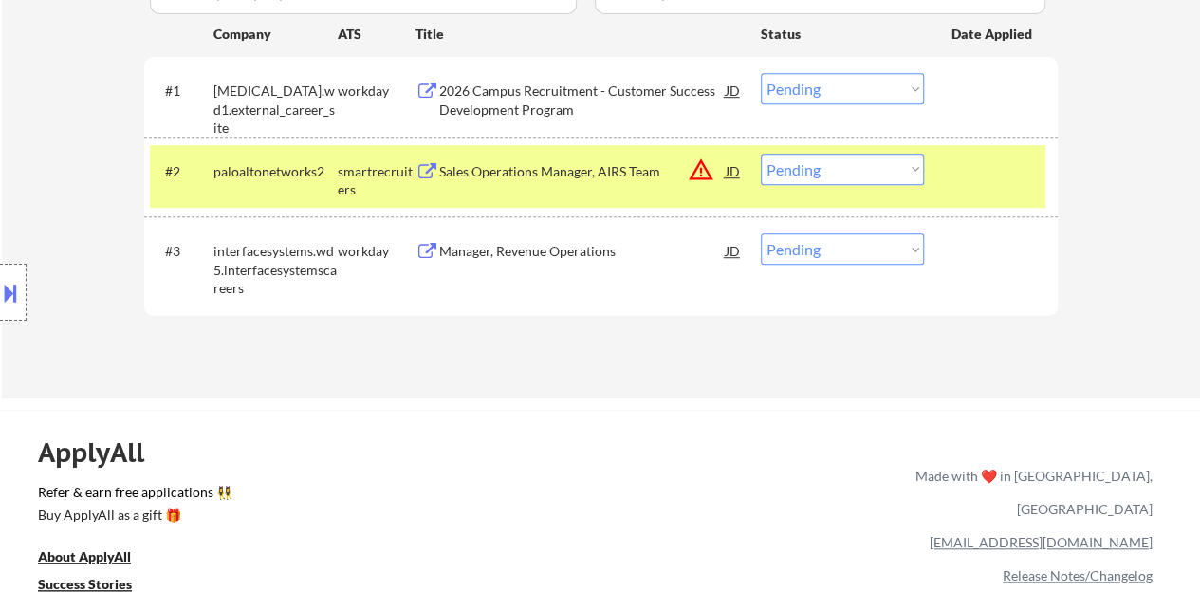
click at [588, 162] on div "Sales Operations Manager, AIRS Team" at bounding box center [582, 171] width 287 height 19
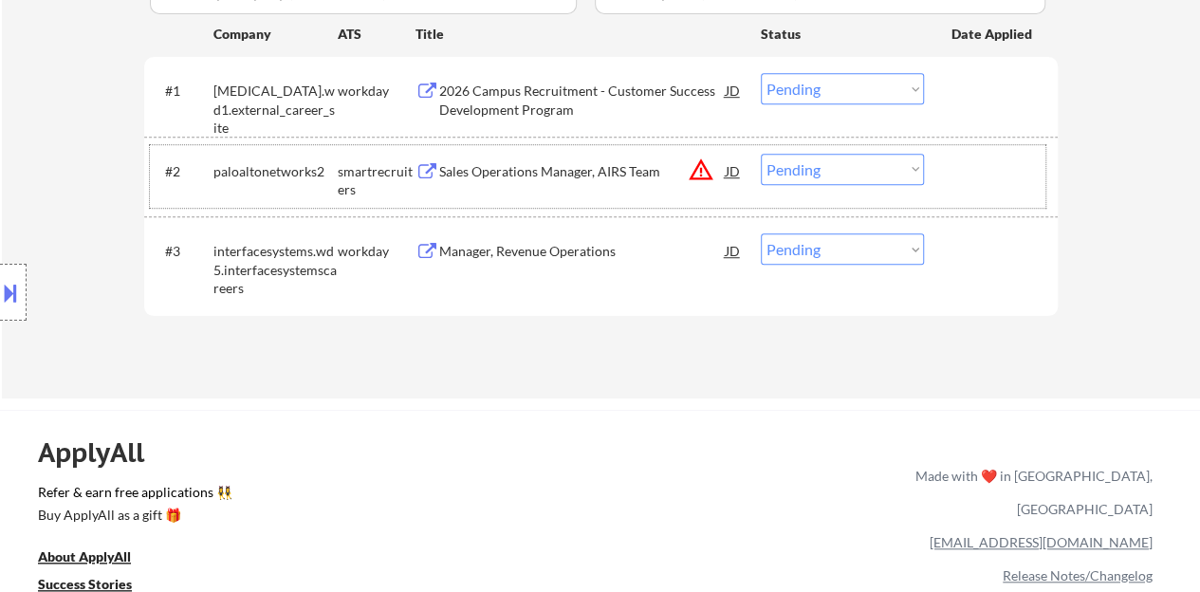
click at [964, 158] on div at bounding box center [993, 171] width 83 height 34
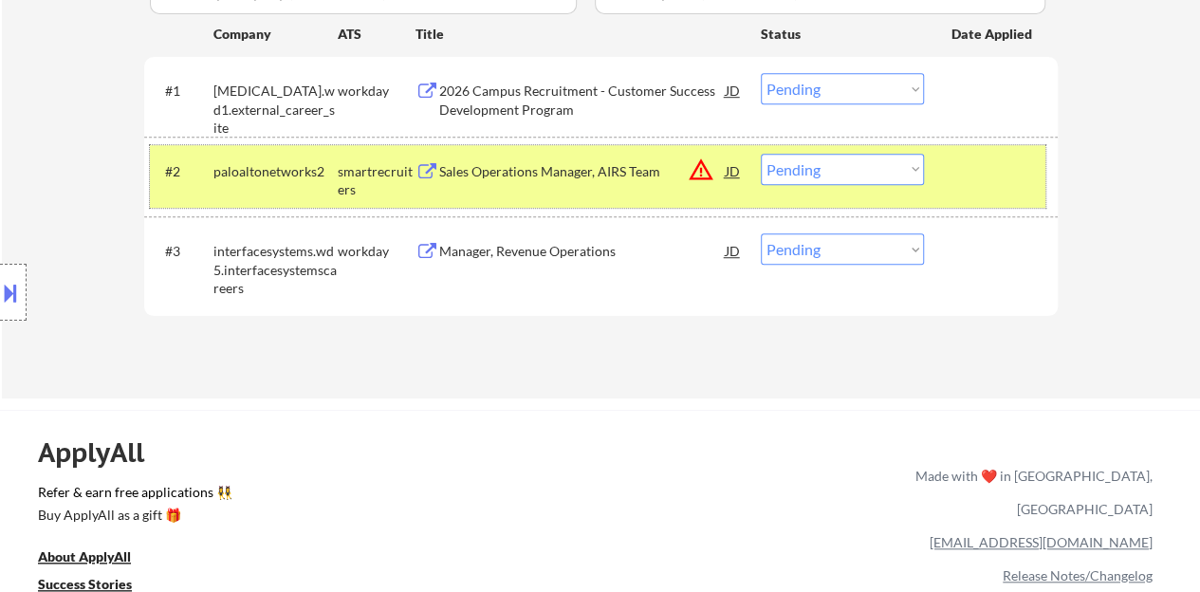
click at [875, 154] on select "Choose an option... Pending Applied Excluded (Questions) Excluded (Expired) Exc…" at bounding box center [842, 169] width 163 height 31
click at [761, 154] on select "Choose an option... Pending Applied Excluded (Questions) Excluded (Expired) Exc…" at bounding box center [842, 169] width 163 height 31
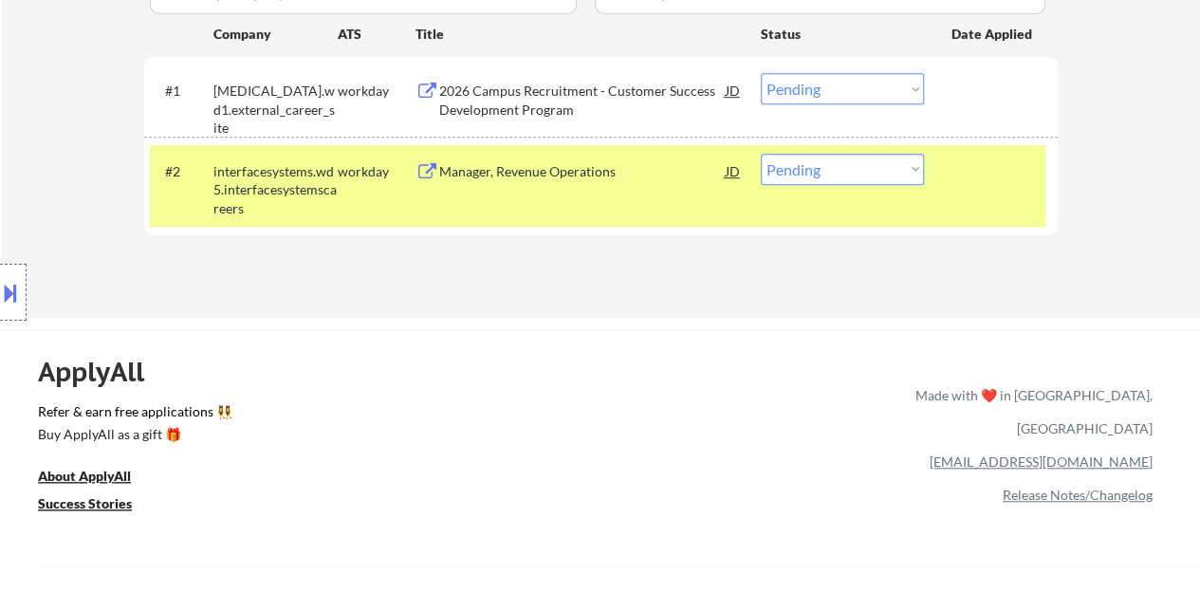
click at [533, 174] on div "Manager, Revenue Operations" at bounding box center [582, 171] width 287 height 19
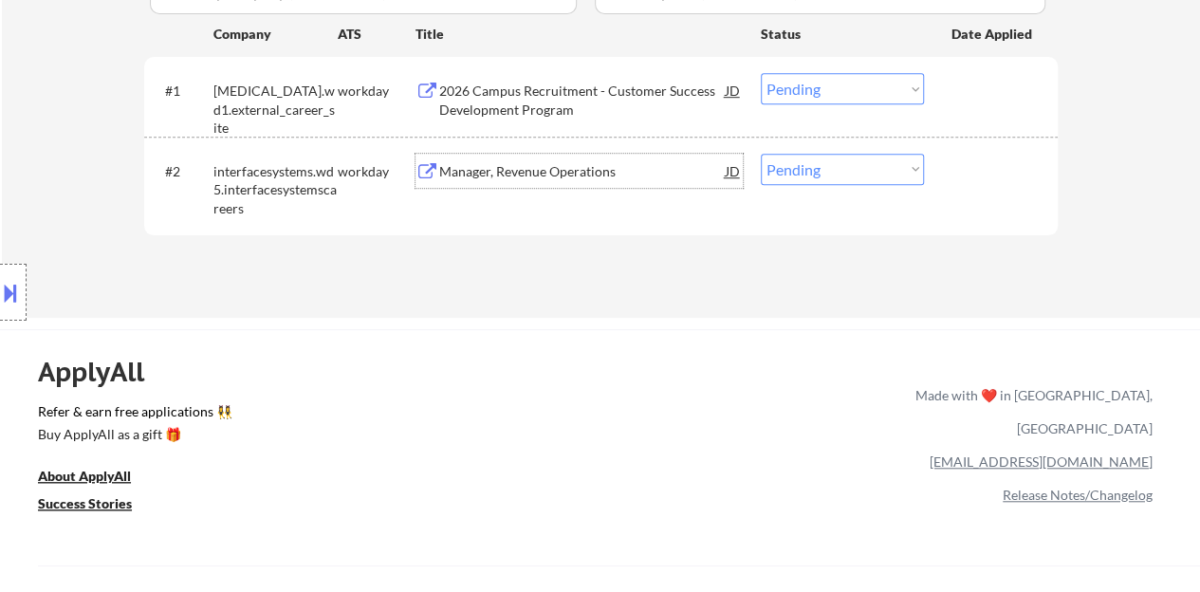
click at [1003, 167] on div at bounding box center [993, 171] width 83 height 34
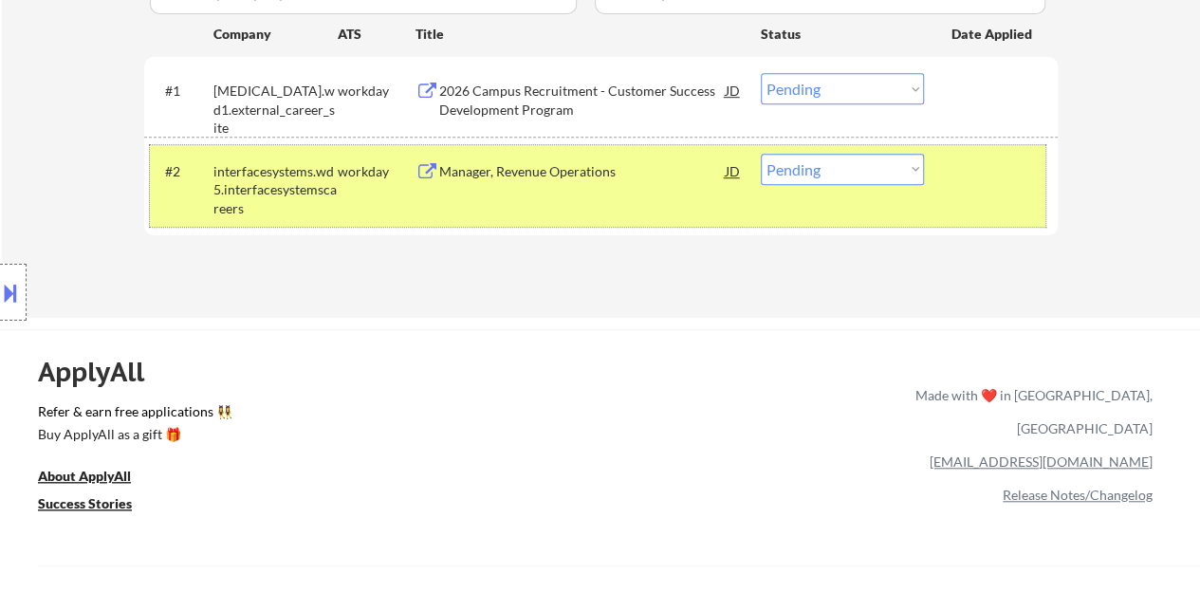
click at [801, 162] on select "Choose an option... Pending Applied Excluded (Questions) Excluded (Expired) Exc…" at bounding box center [842, 169] width 163 height 31
select select ""applied""
click at [761, 154] on select "Choose an option... Pending Applied Excluded (Questions) Excluded (Expired) Exc…" at bounding box center [842, 169] width 163 height 31
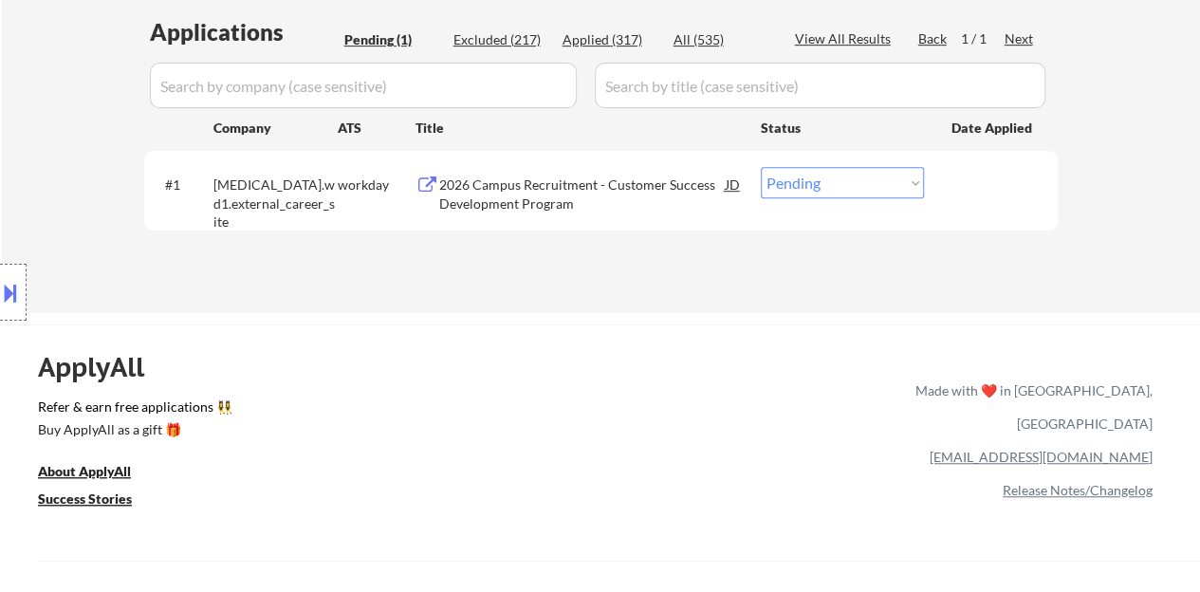
scroll to position [474, 0]
click at [874, 181] on select "Choose an option... Pending Applied Excluded (Questions) Excluded (Expired) Exc…" at bounding box center [842, 183] width 163 height 31
select select ""excluded__bad_match_""
click at [761, 168] on select "Choose an option... Pending Applied Excluded (Questions) Excluded (Expired) Exc…" at bounding box center [842, 183] width 163 height 31
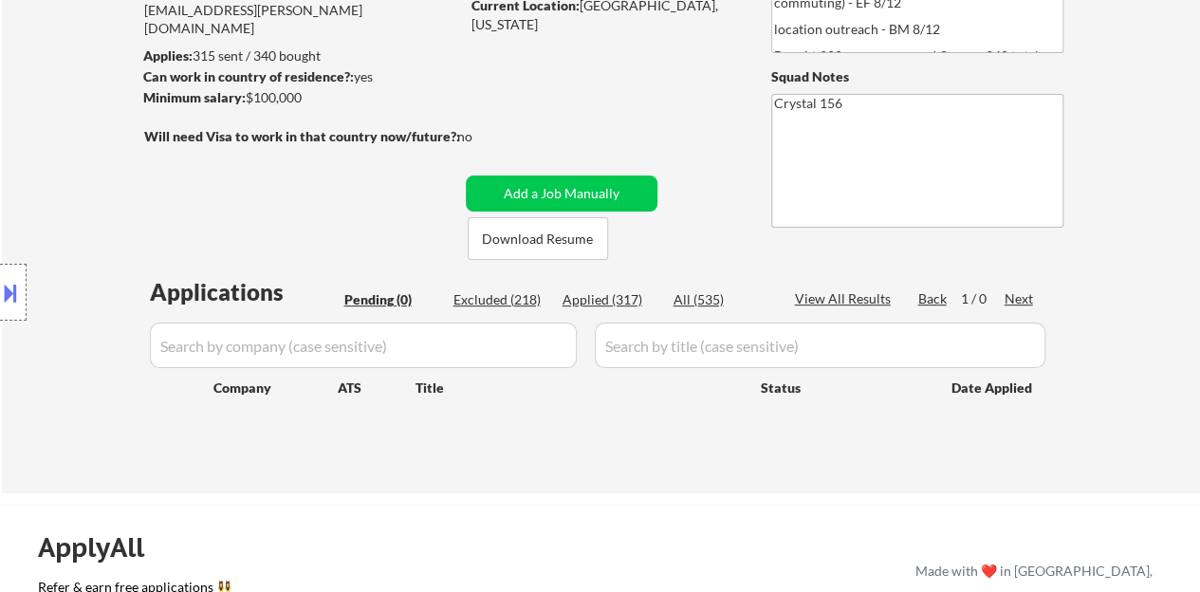
scroll to position [190, 0]
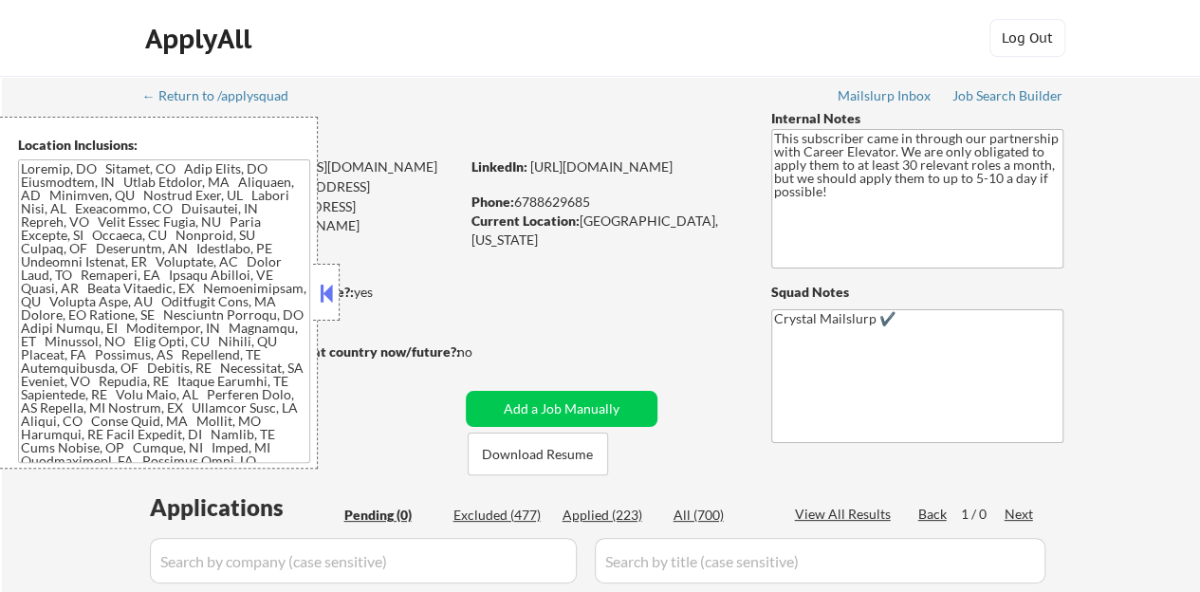
click at [325, 286] on button at bounding box center [326, 293] width 21 height 28
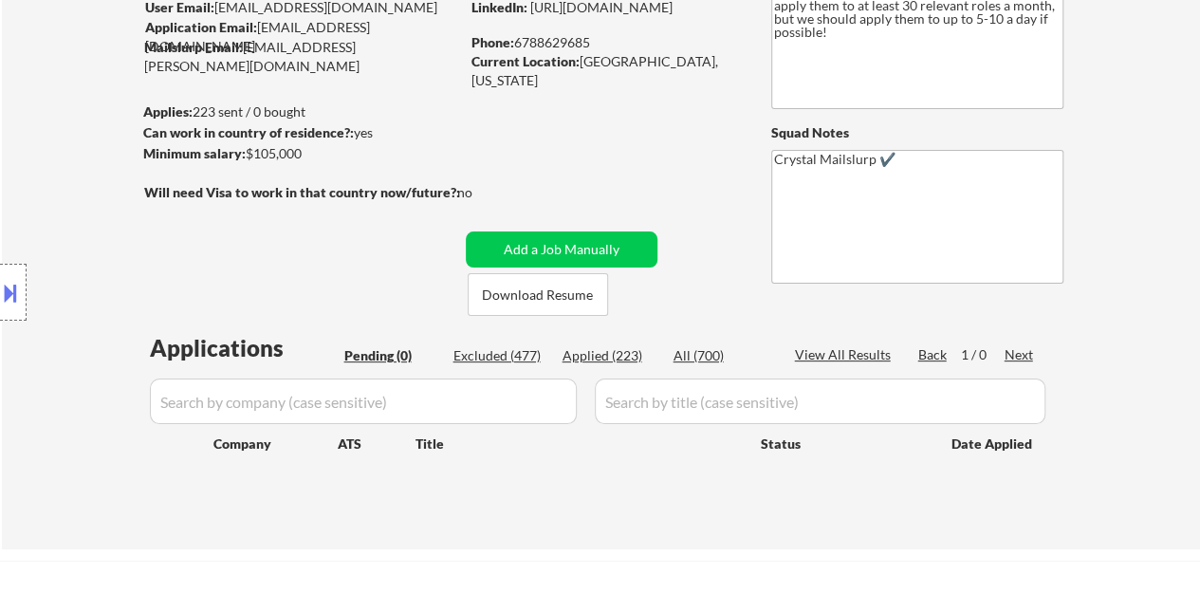
scroll to position [190, 0]
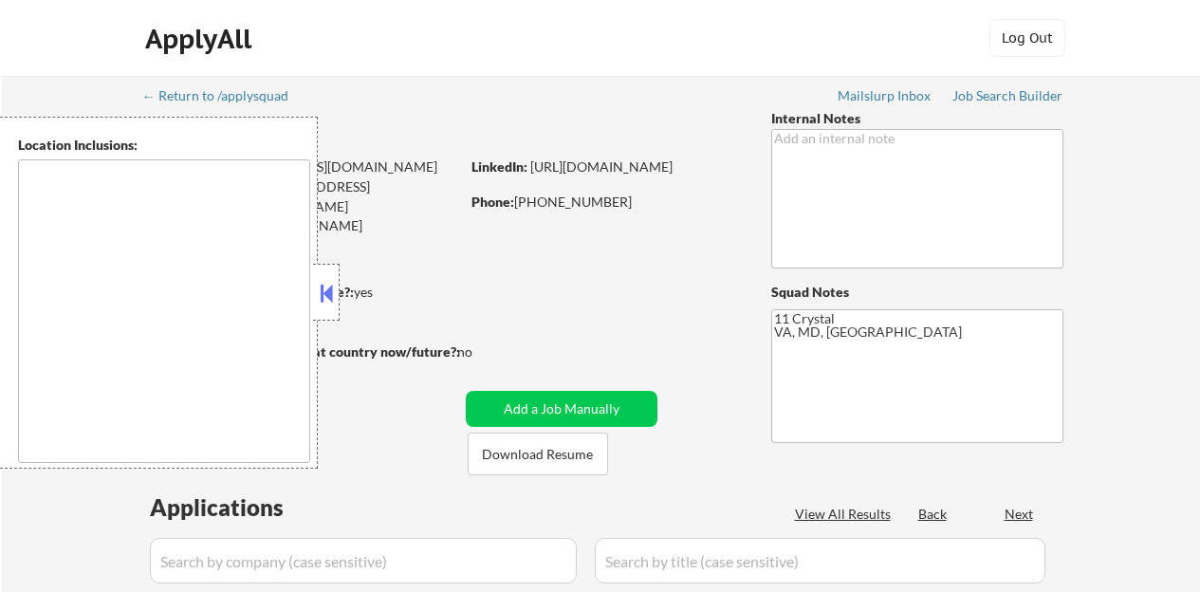
type textarea "[GEOGRAPHIC_DATA], [GEOGRAPHIC_DATA] [GEOGRAPHIC_DATA], [GEOGRAPHIC_DATA] [GEOG…"
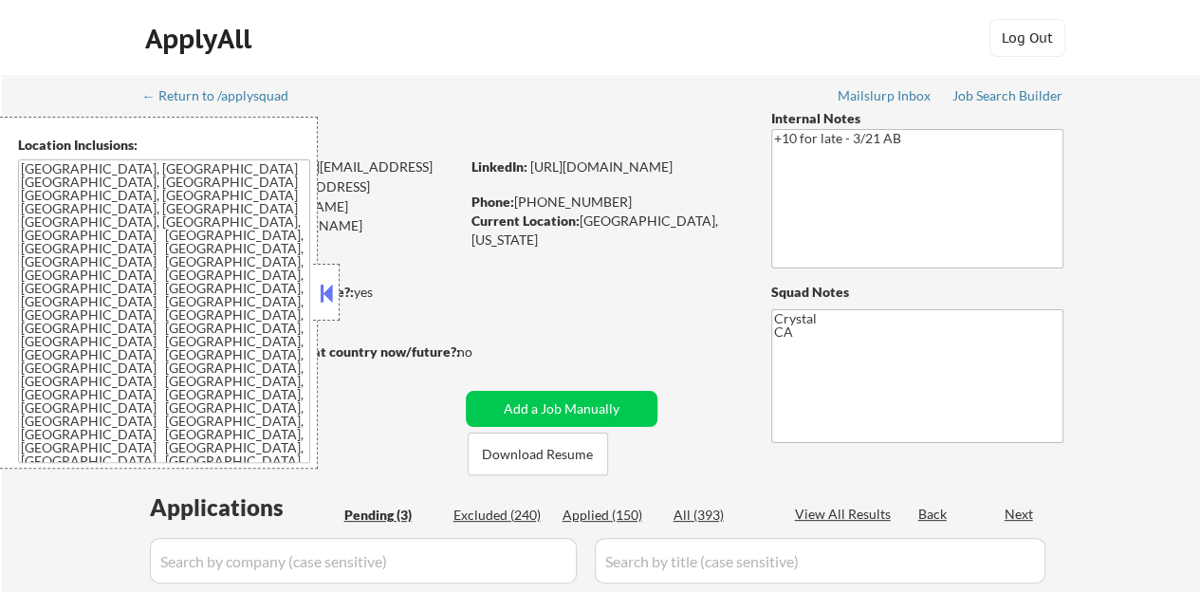
select select ""pending""
click at [328, 285] on button at bounding box center [326, 293] width 21 height 28
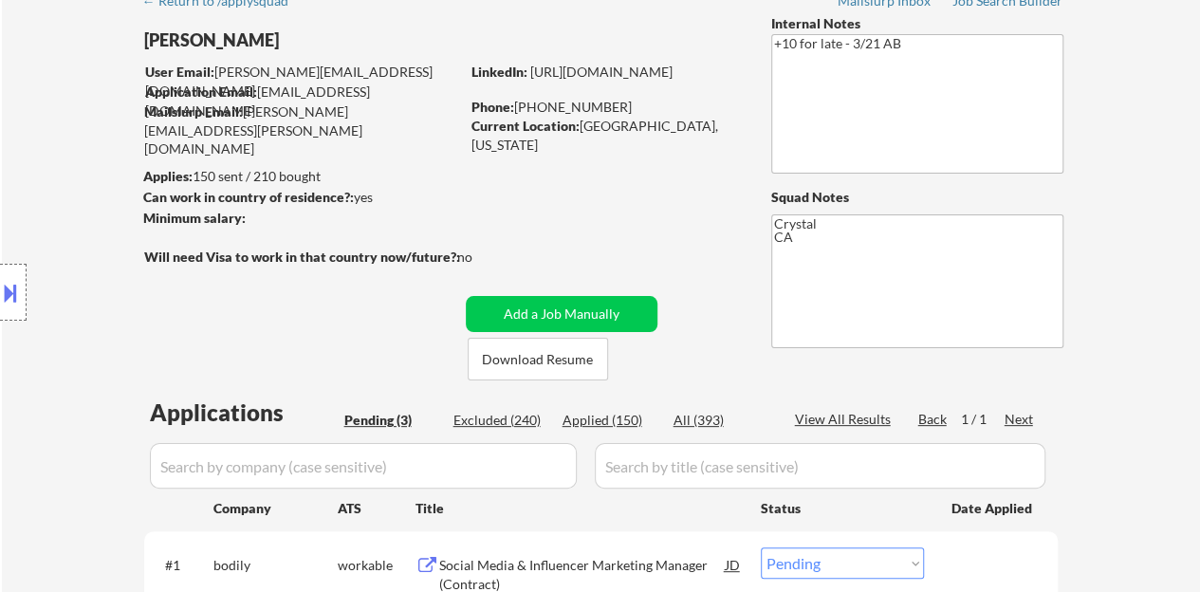
scroll to position [379, 0]
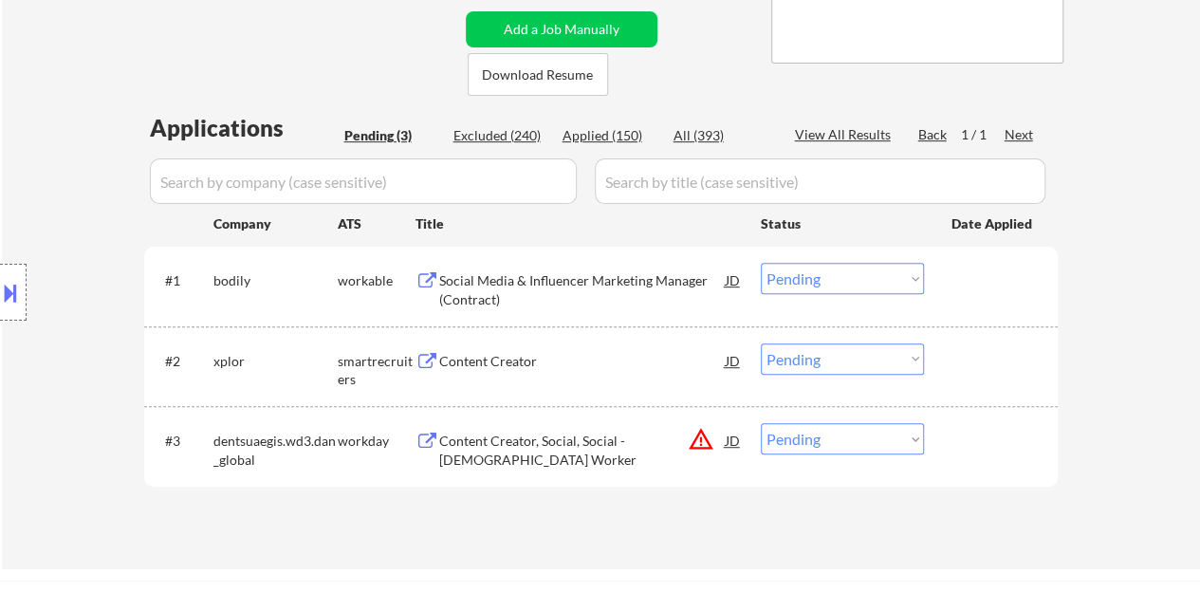
click at [517, 365] on div "Content Creator" at bounding box center [582, 361] width 287 height 19
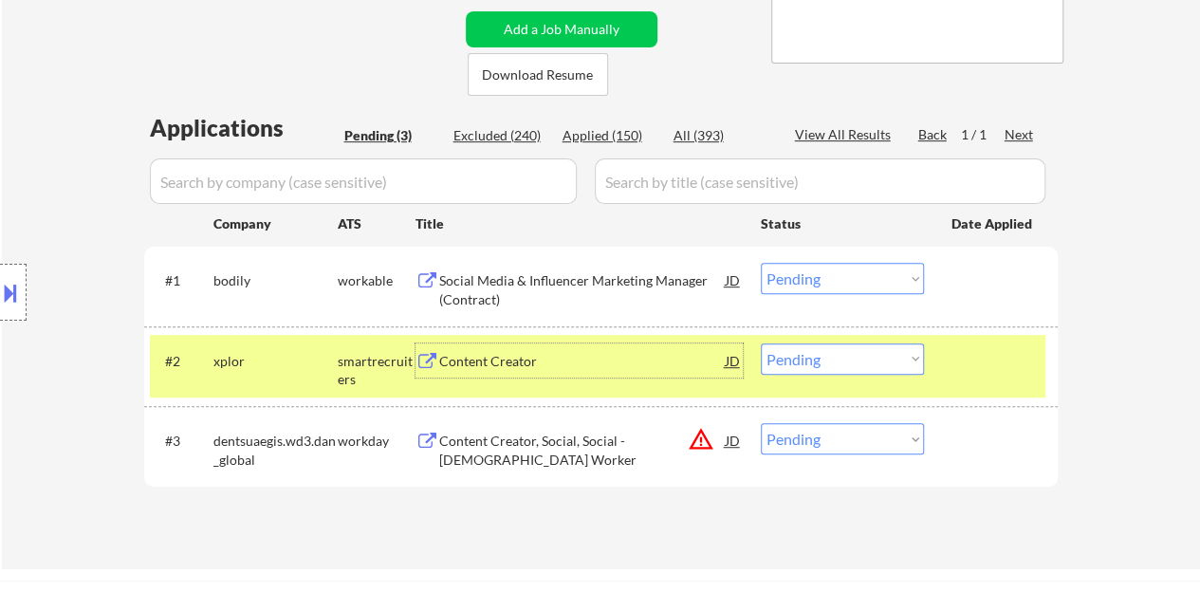
click at [795, 351] on select "Choose an option... Pending Applied Excluded (Questions) Excluded (Expired) Exc…" at bounding box center [842, 358] width 163 height 31
click at [761, 343] on select "Choose an option... Pending Applied Excluded (Questions) Excluded (Expired) Exc…" at bounding box center [842, 358] width 163 height 31
select select ""pending""
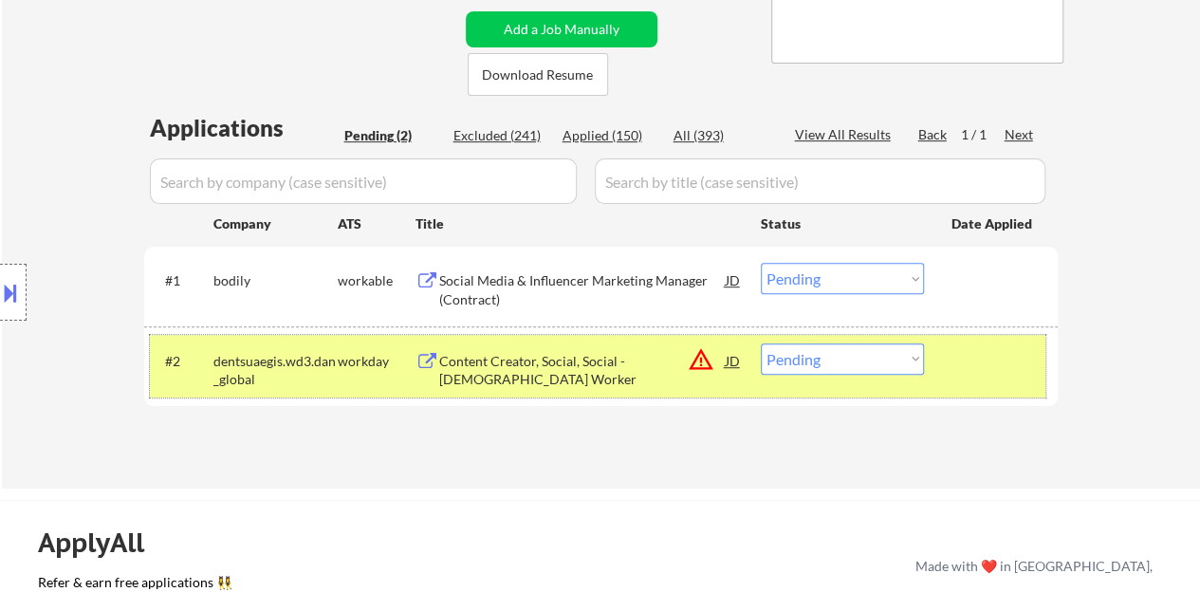
click at [948, 374] on div "#2 dentsuaegis.wd3.dan_global workday Content Creator, Social, Social - [DEMOGR…" at bounding box center [598, 366] width 896 height 63
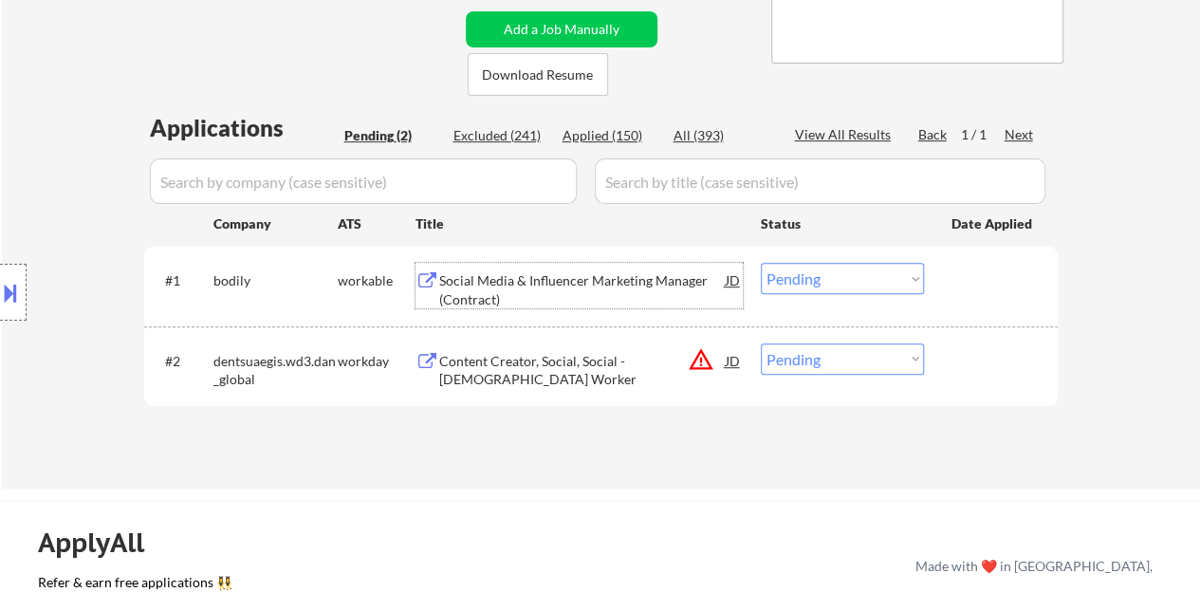
click at [546, 297] on div "Social Media & Influencer Marketing Manager (Contract)" at bounding box center [582, 289] width 287 height 37
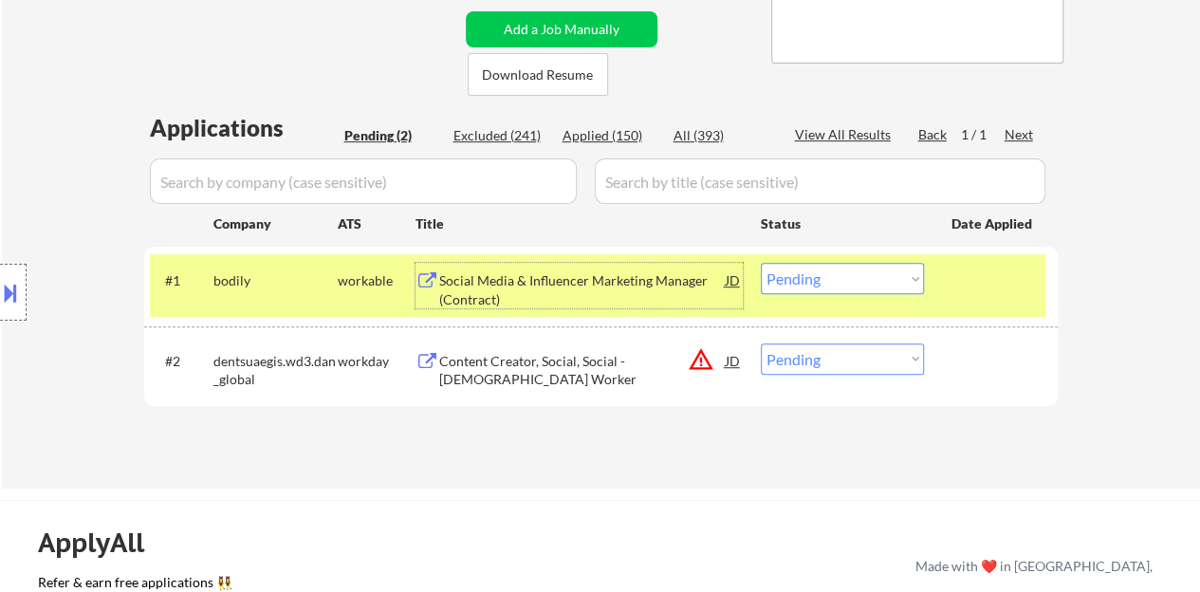
click at [850, 284] on select "Choose an option... Pending Applied Excluded (Questions) Excluded (Expired) Exc…" at bounding box center [842, 278] width 163 height 31
click at [761, 263] on select "Choose an option... Pending Applied Excluded (Questions) Excluded (Expired) Exc…" at bounding box center [842, 278] width 163 height 31
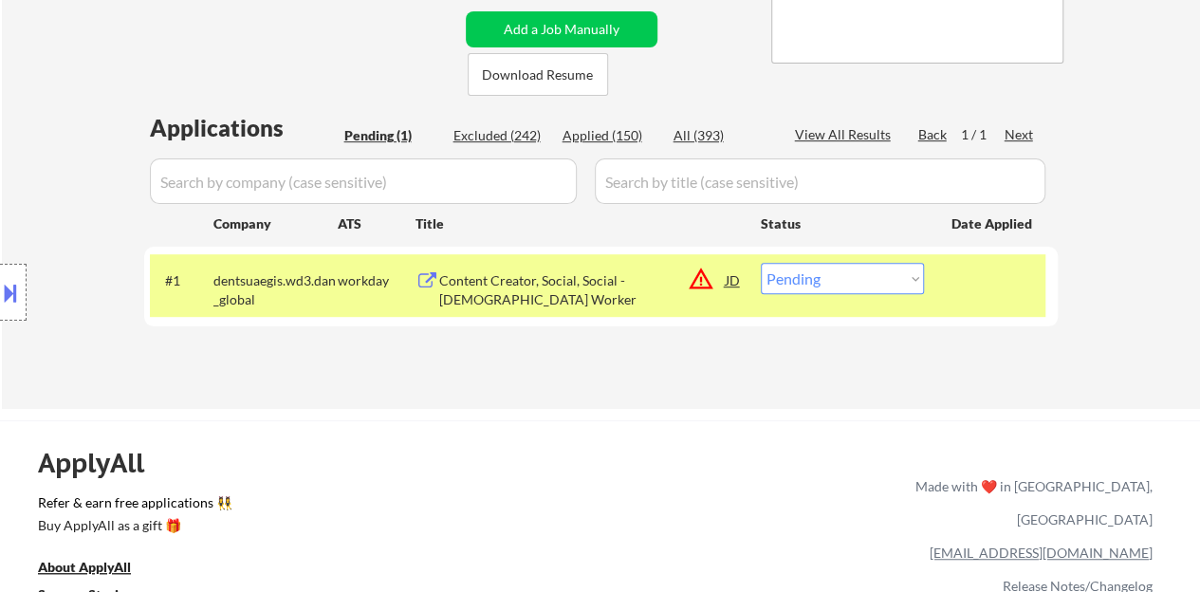
click at [861, 279] on select "Choose an option... Pending Applied Excluded (Questions) Excluded (Expired) Exc…" at bounding box center [842, 278] width 163 height 31
select select ""excluded__bad_match_""
click at [761, 263] on select "Choose an option... Pending Applied Excluded (Questions) Excluded (Expired) Exc…" at bounding box center [842, 278] width 163 height 31
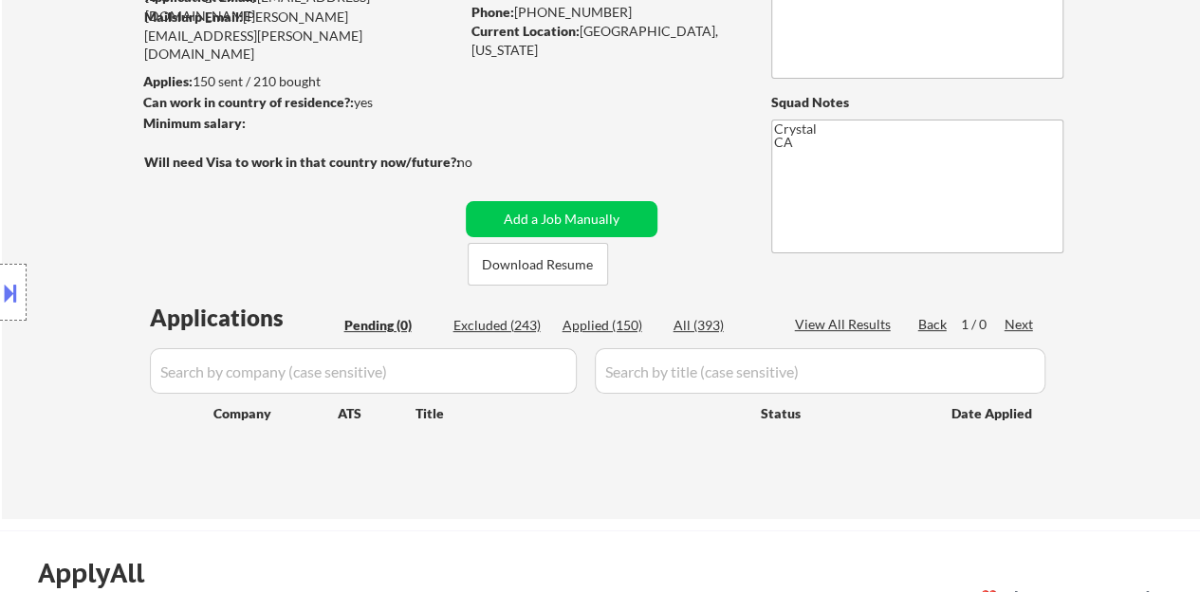
scroll to position [285, 0]
